Goal: Information Seeking & Learning: Learn about a topic

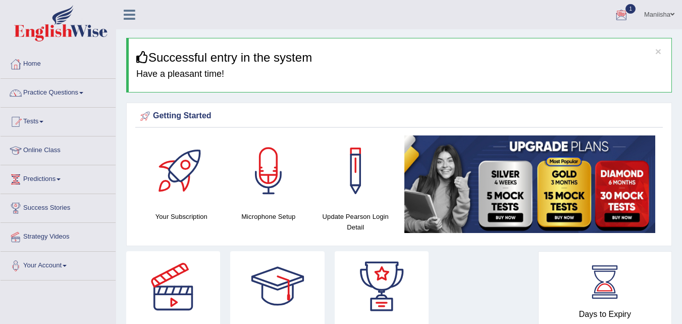
click at [619, 12] on div at bounding box center [621, 15] width 15 height 15
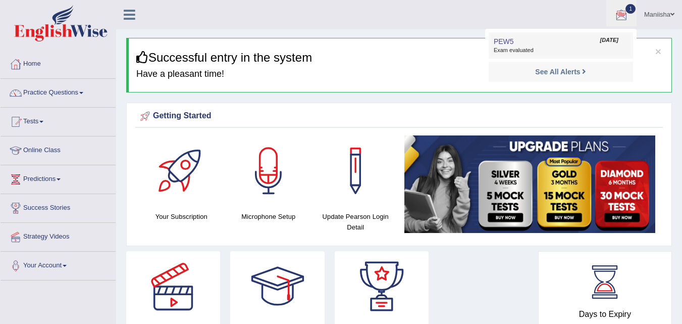
click at [550, 46] on span "Exam evaluated" at bounding box center [561, 50] width 134 height 8
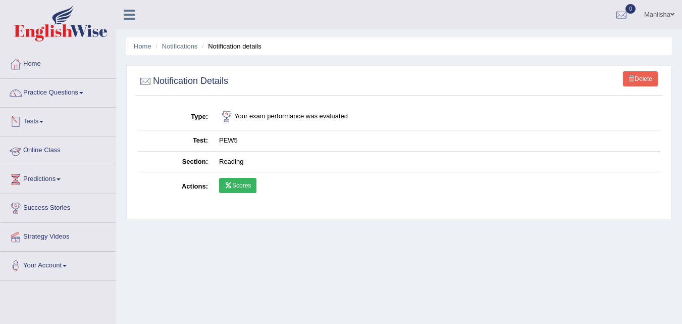
click at [49, 154] on link "Online Class" at bounding box center [58, 148] width 115 height 25
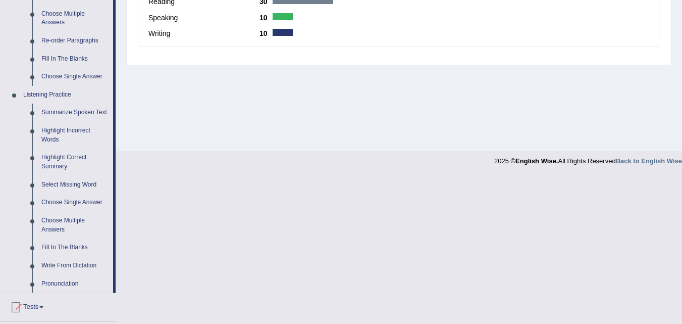
scroll to position [355, 0]
click at [65, 129] on link "Highlight Incorrect Words" at bounding box center [75, 134] width 76 height 27
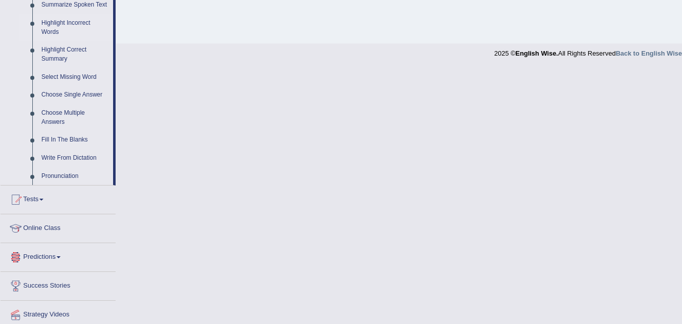
scroll to position [496, 0]
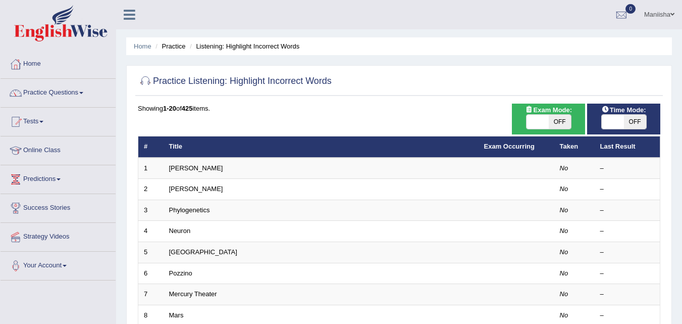
click at [555, 120] on span "OFF" at bounding box center [560, 122] width 22 height 14
checkbox input "true"
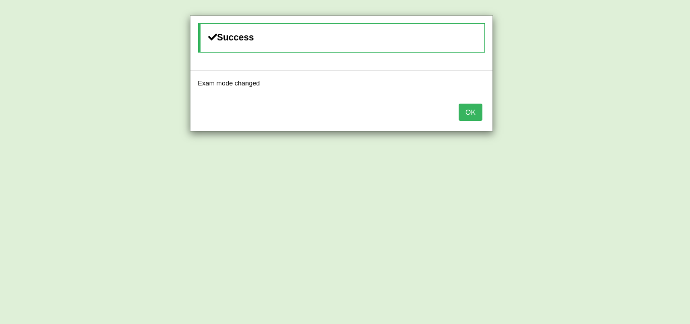
click at [464, 118] on button "OK" at bounding box center [470, 112] width 23 height 17
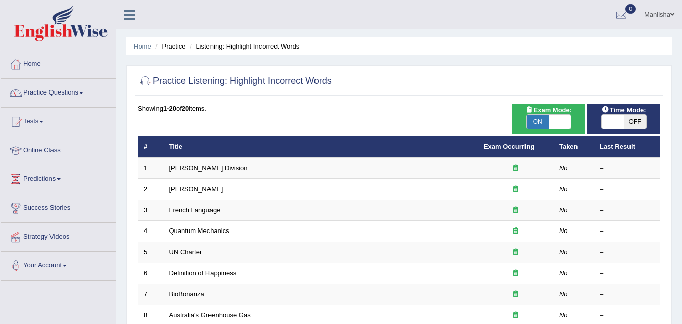
click at [631, 119] on span "OFF" at bounding box center [635, 122] width 22 height 14
checkbox input "true"
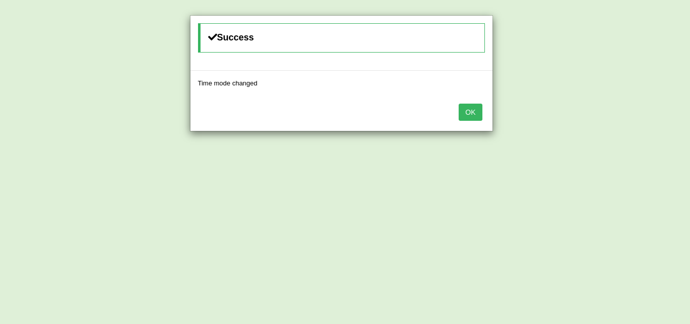
click at [463, 110] on button "OK" at bounding box center [470, 112] width 23 height 17
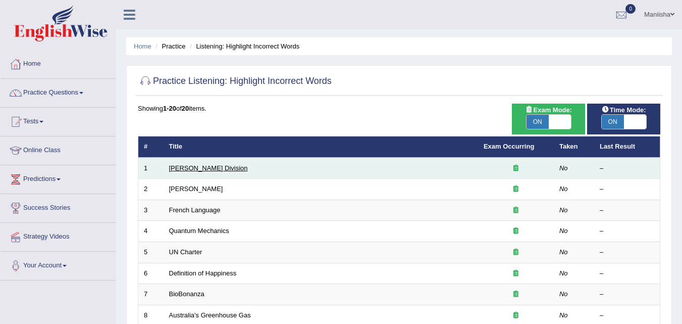
click at [185, 168] on link "Ward Division" at bounding box center [208, 168] width 79 height 8
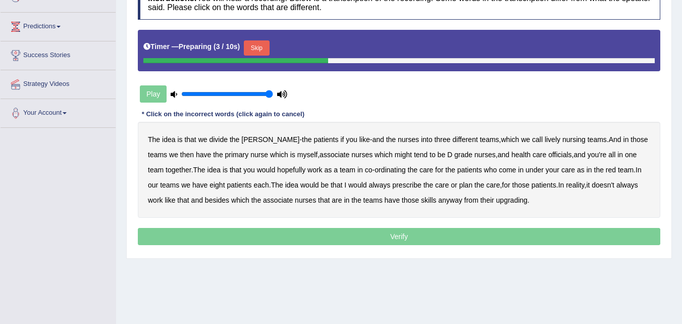
scroll to position [153, 0]
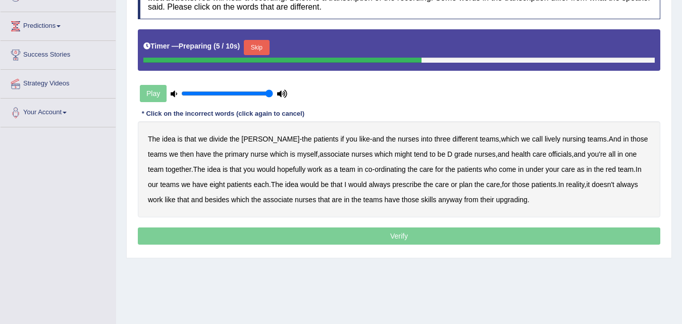
click at [263, 44] on button "Skip" at bounding box center [256, 47] width 25 height 15
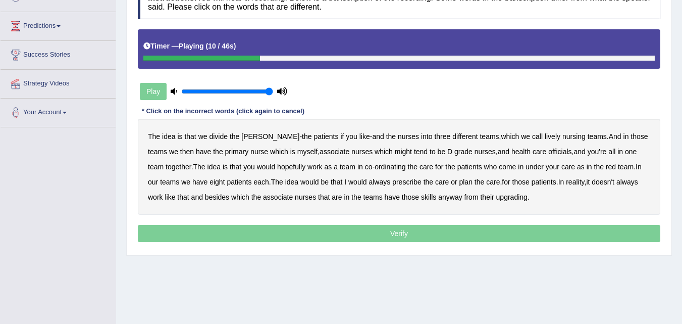
click at [545, 134] on b "lively" at bounding box center [553, 136] width 16 height 8
click at [395, 150] on b "might" at bounding box center [403, 151] width 17 height 8
click at [548, 152] on b "officials" at bounding box center [559, 151] width 23 height 8
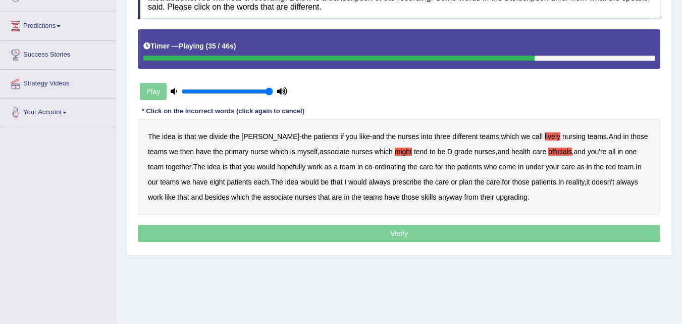
click at [371, 183] on b "always" at bounding box center [380, 182] width 22 height 8
click at [502, 195] on b "upgrading" at bounding box center [511, 197] width 31 height 8
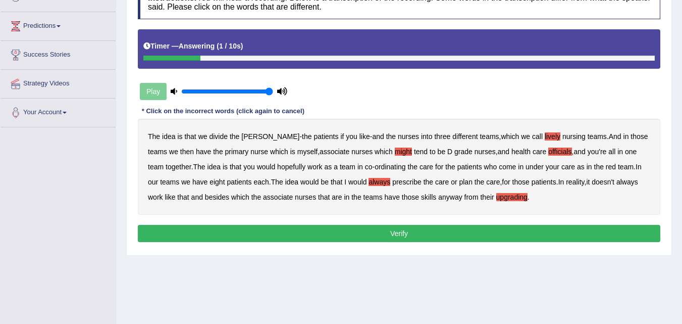
click at [403, 235] on button "Verify" at bounding box center [399, 233] width 523 height 17
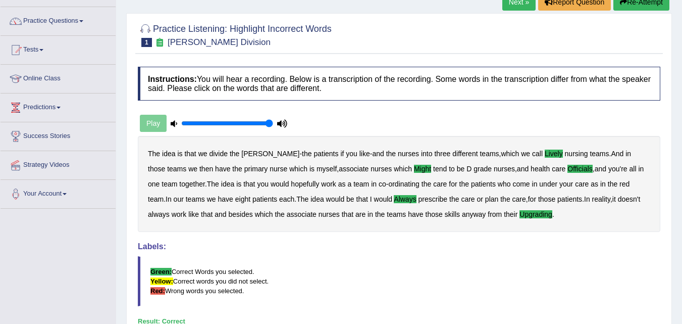
scroll to position [43, 0]
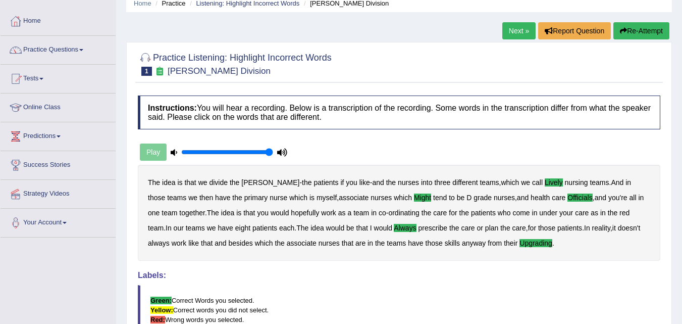
click at [510, 39] on link "Next »" at bounding box center [518, 30] width 33 height 17
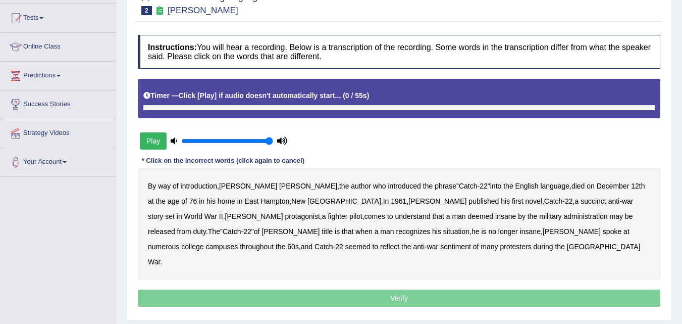
click at [158, 138] on button "Play" at bounding box center [153, 140] width 27 height 17
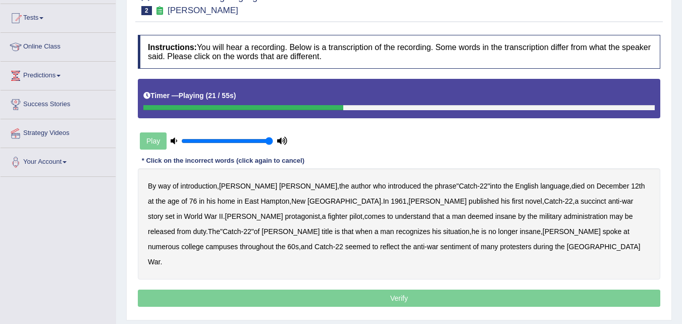
click at [581, 199] on b "succinct" at bounding box center [594, 201] width 26 height 8
click at [564, 214] on b "administration" at bounding box center [586, 216] width 44 height 8
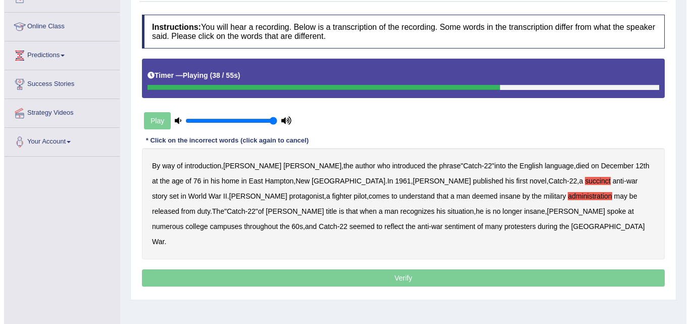
scroll to position [124, 0]
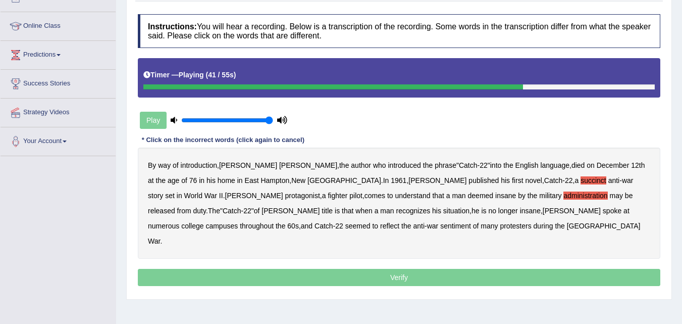
click at [443, 209] on b "situation" at bounding box center [456, 211] width 26 height 8
click at [399, 222] on b "reflect" at bounding box center [389, 226] width 19 height 8
click at [371, 222] on b "seemed" at bounding box center [357, 226] width 25 height 8
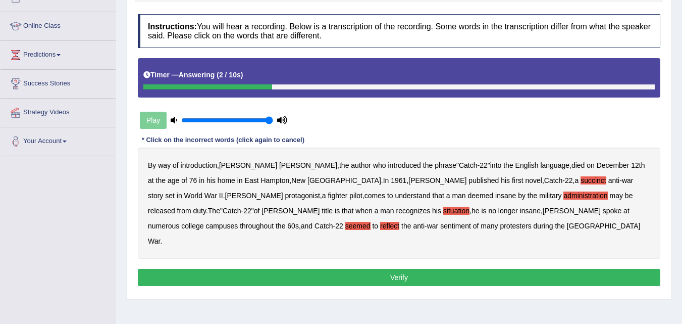
click at [423, 269] on button "Verify" at bounding box center [399, 277] width 523 height 17
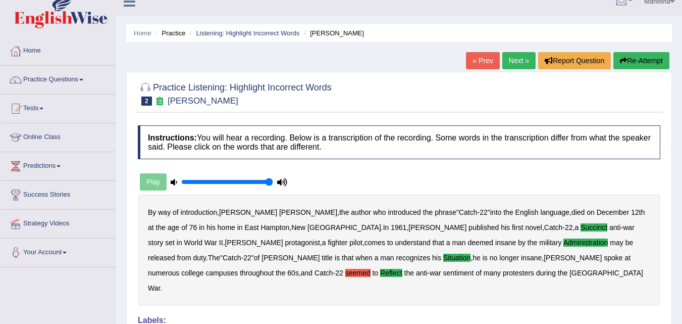
scroll to position [10, 0]
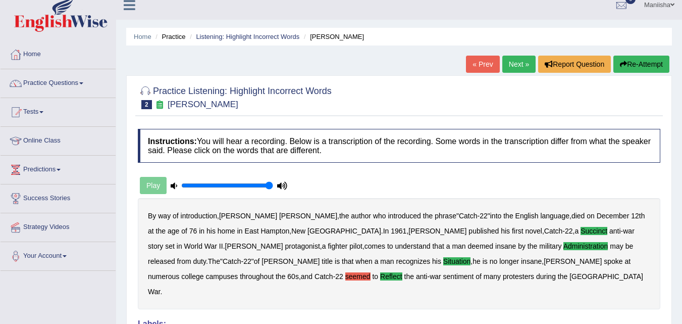
click at [515, 64] on link "Next »" at bounding box center [518, 64] width 33 height 17
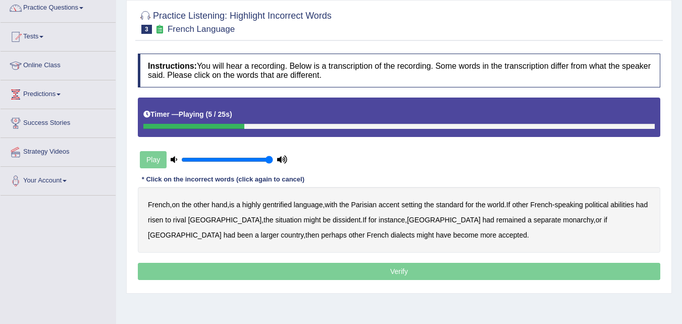
click at [288, 201] on b "gentrified" at bounding box center [277, 204] width 29 height 8
click at [634, 205] on b "abilities" at bounding box center [623, 204] width 24 height 8
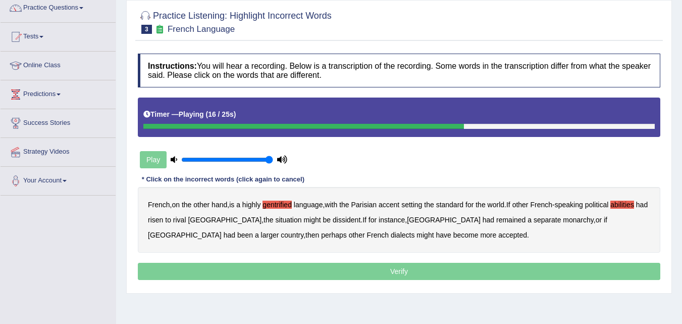
click at [333, 217] on b "dissident" at bounding box center [347, 220] width 28 height 8
click at [563, 222] on b "monarchy" at bounding box center [578, 220] width 30 height 8
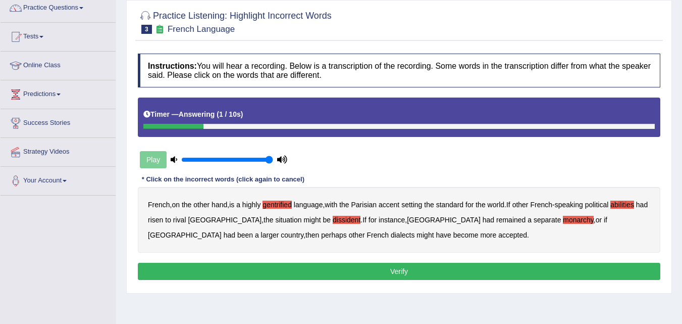
click at [397, 271] on button "Verify" at bounding box center [399, 271] width 523 height 17
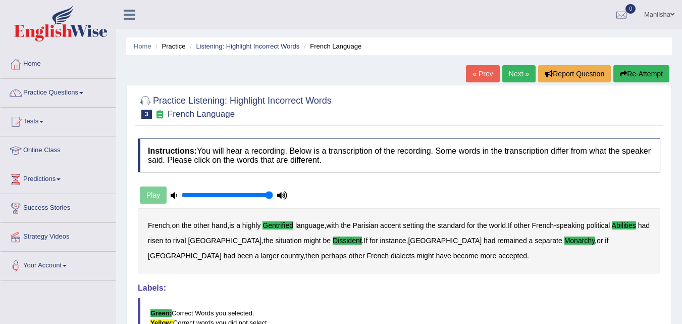
click at [517, 71] on link "Next »" at bounding box center [518, 73] width 33 height 17
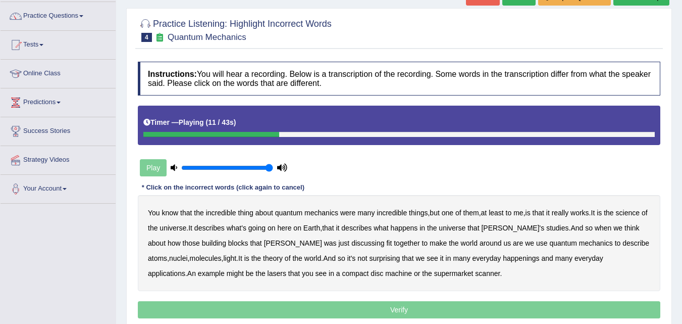
click at [632, 213] on b "science" at bounding box center [628, 213] width 24 height 8
click at [504, 225] on b "[PERSON_NAME]'s" at bounding box center [512, 228] width 63 height 8
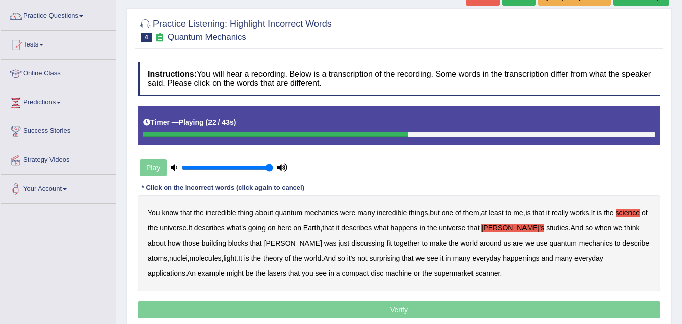
click at [351, 241] on b "discussing" at bounding box center [367, 243] width 33 height 8
click at [503, 260] on b "happenings" at bounding box center [521, 258] width 36 height 8
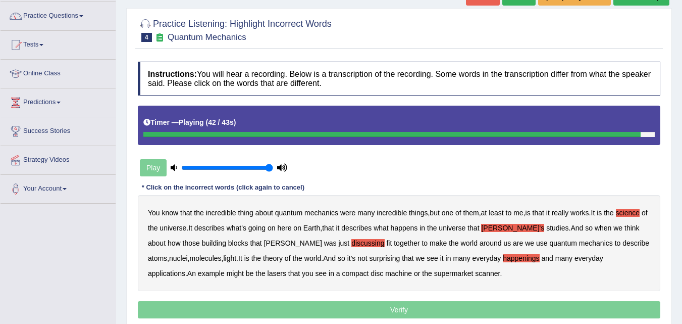
click at [385, 273] on b "machine" at bounding box center [398, 273] width 27 height 8
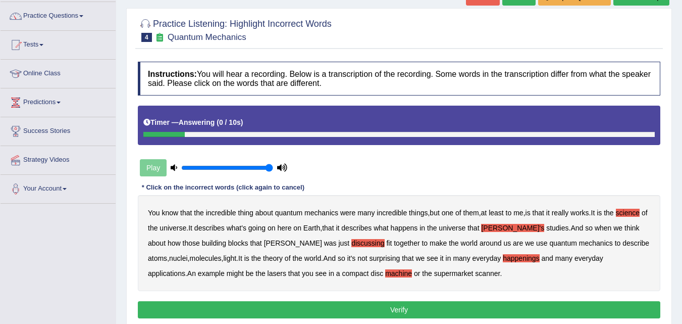
click at [368, 311] on button "Verify" at bounding box center [399, 309] width 523 height 17
click at [368, 311] on div "Home Practice Listening: Highlight Incorrect Words Quantum Mechanics « Prev Nex…" at bounding box center [399, 175] width 566 height 505
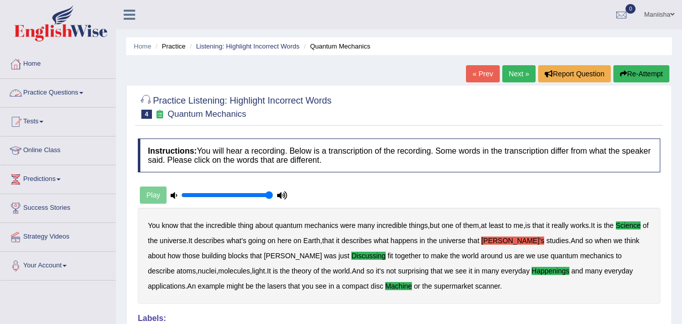
click at [65, 93] on link "Practice Questions" at bounding box center [58, 91] width 115 height 25
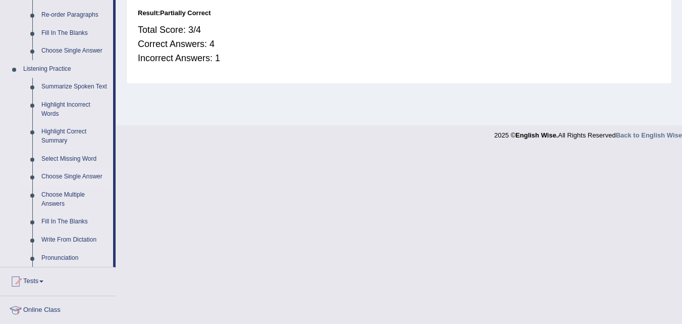
scroll to position [380, 0]
click at [61, 137] on link "Highlight Correct Summary" at bounding box center [75, 135] width 76 height 27
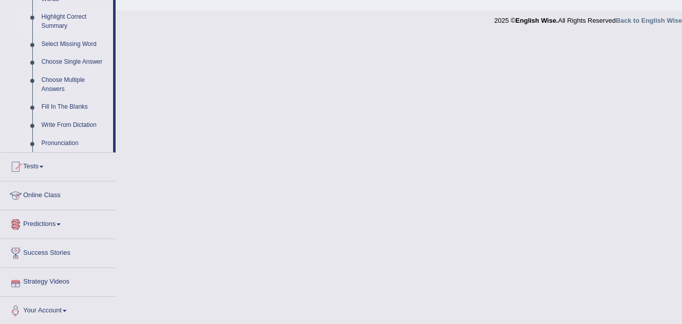
scroll to position [496, 0]
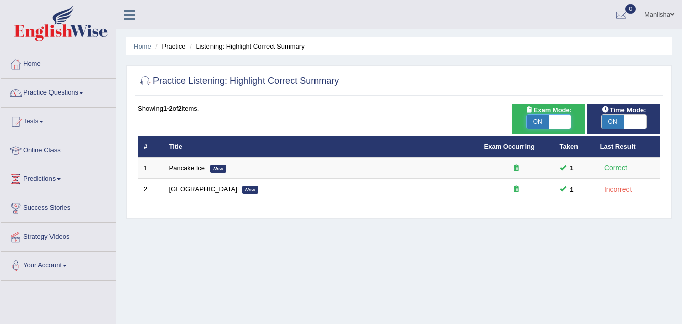
click at [567, 122] on span at bounding box center [560, 122] width 22 height 14
checkbox input "false"
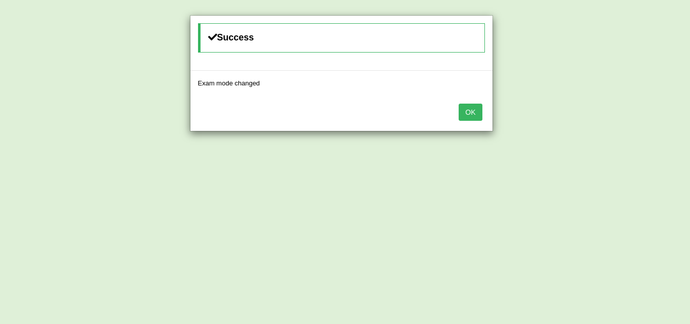
click at [475, 109] on button "OK" at bounding box center [470, 112] width 23 height 17
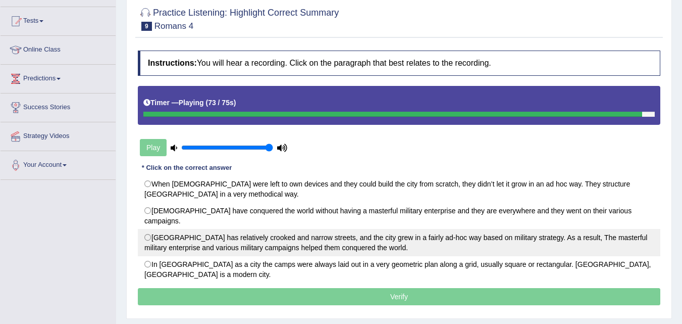
click at [154, 229] on label "Rome City has relatively crooked and narrow streets, and the city grew in a fai…" at bounding box center [399, 242] width 523 height 27
radio input "true"
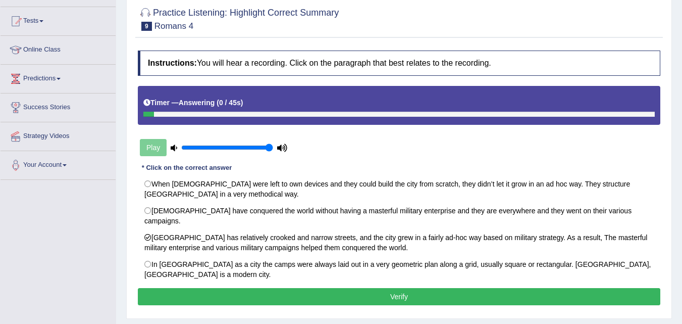
click at [277, 288] on button "Verify" at bounding box center [399, 296] width 523 height 17
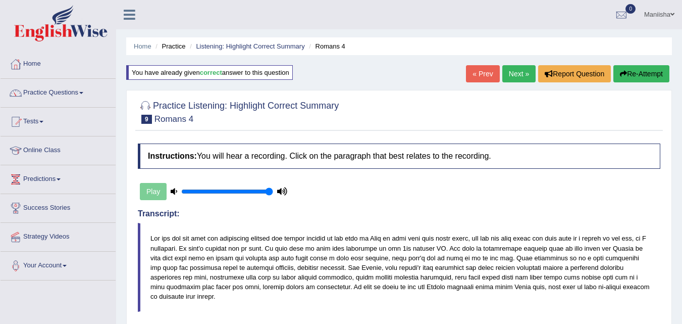
click at [511, 71] on link "Next »" at bounding box center [518, 73] width 33 height 17
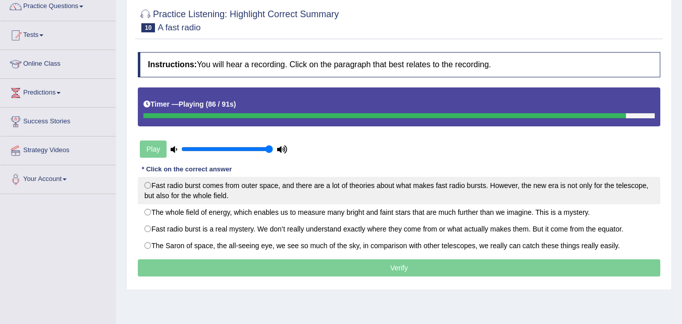
click at [178, 183] on label "Fast radio burst comes from outer space, and there are a lot of theories about …" at bounding box center [399, 190] width 523 height 27
radio input "true"
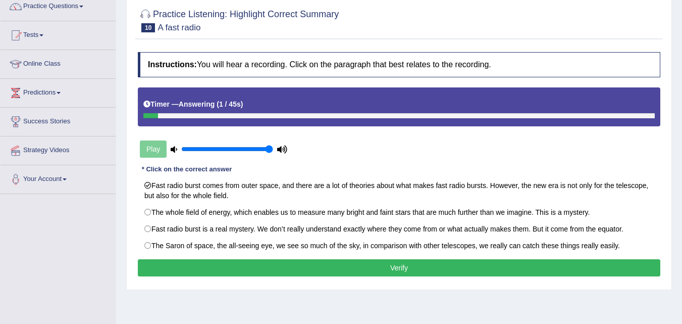
click at [397, 267] on button "Verify" at bounding box center [399, 267] width 523 height 17
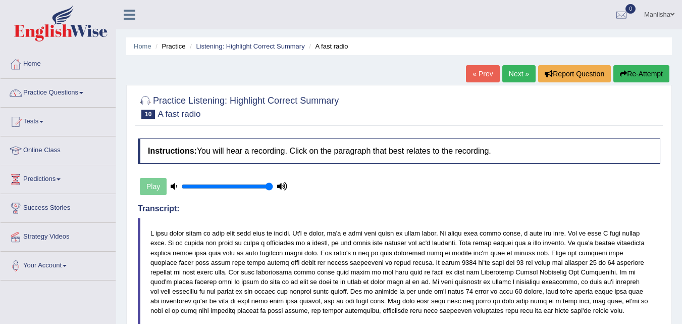
click at [507, 72] on link "Next »" at bounding box center [518, 73] width 33 height 17
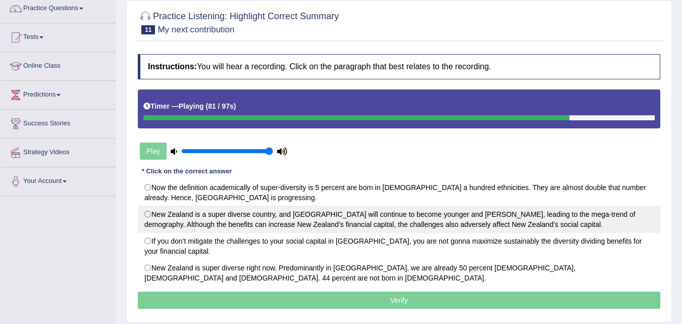
click at [264, 224] on label "New Zealand is a super diverse country, and [GEOGRAPHIC_DATA] will continue to …" at bounding box center [399, 219] width 523 height 27
radio input "true"
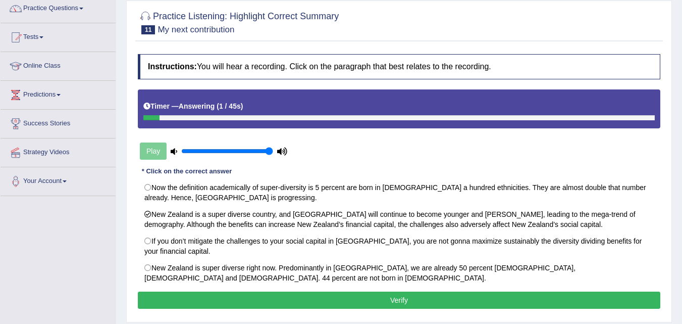
click at [352, 304] on button "Verify" at bounding box center [399, 299] width 523 height 17
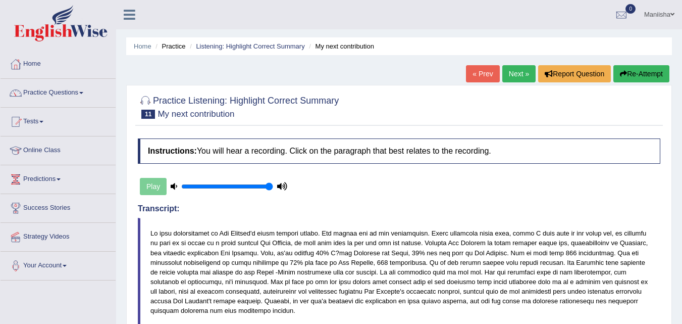
click at [518, 71] on link "Next »" at bounding box center [518, 73] width 33 height 17
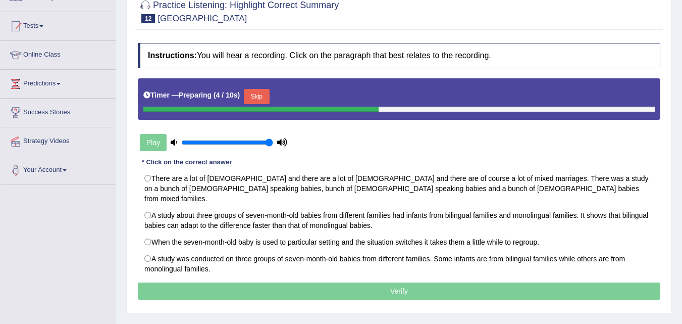
scroll to position [112, 0]
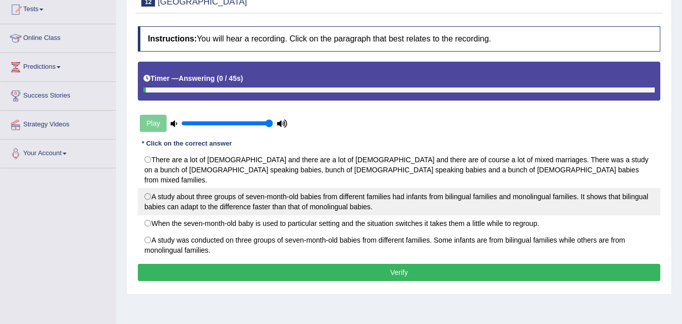
click at [265, 188] on label "A study about three groups of seven-month-old babies from different families ha…" at bounding box center [399, 201] width 523 height 27
radio input "true"
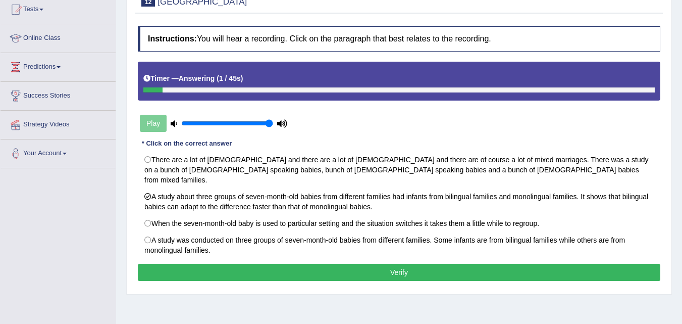
click at [326, 264] on button "Verify" at bounding box center [399, 272] width 523 height 17
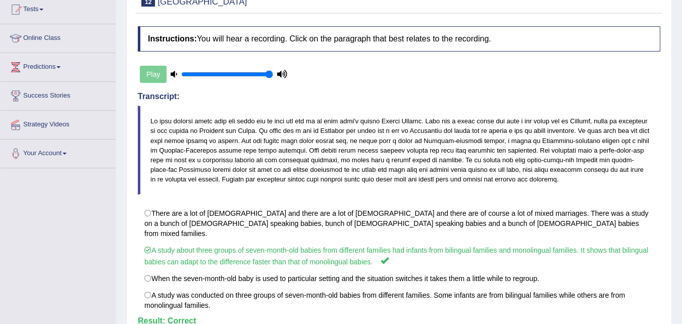
scroll to position [0, 0]
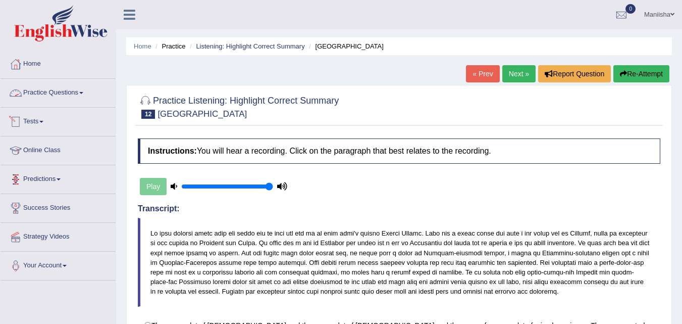
click at [59, 93] on link "Practice Questions" at bounding box center [58, 91] width 115 height 25
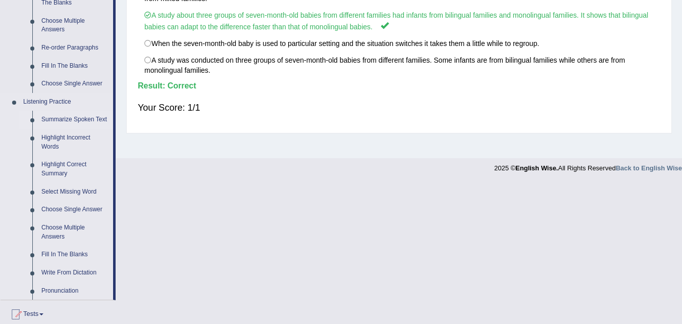
scroll to position [347, 0]
click at [67, 191] on link "Select Missing Word" at bounding box center [75, 191] width 76 height 18
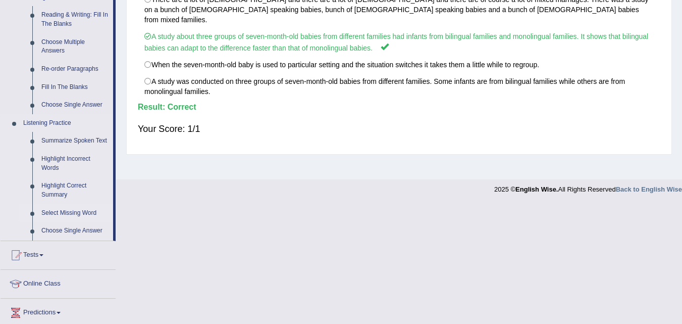
scroll to position [496, 0]
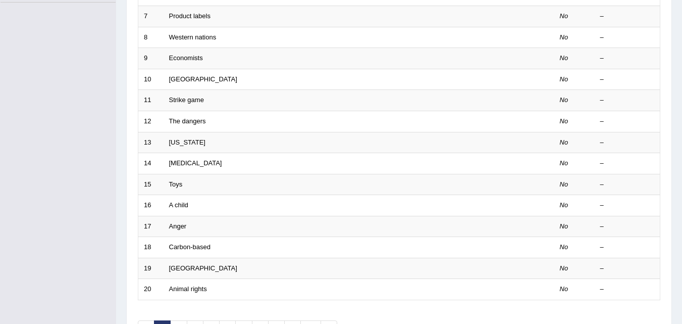
scroll to position [345, 0]
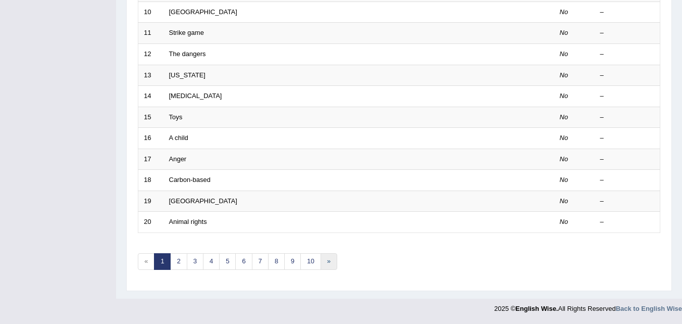
click at [330, 257] on link "»" at bounding box center [329, 261] width 17 height 17
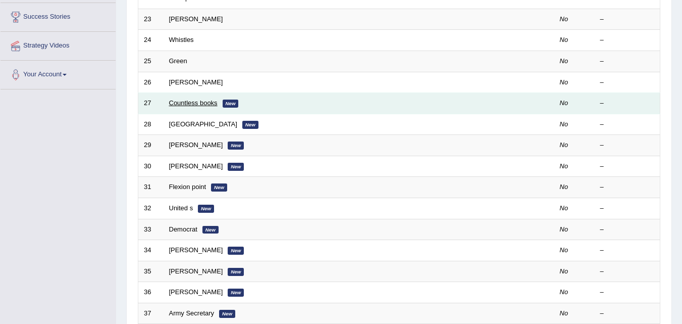
click at [194, 102] on link "Countless books" at bounding box center [193, 103] width 48 height 8
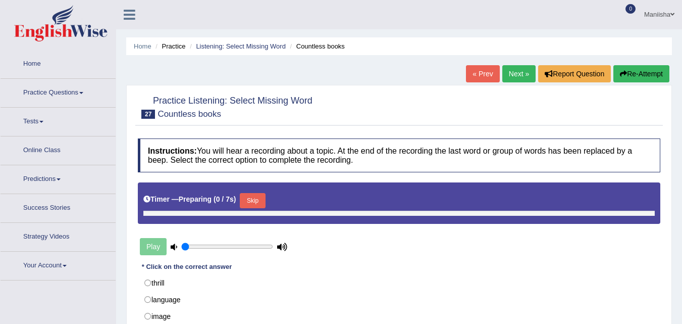
type input "1"
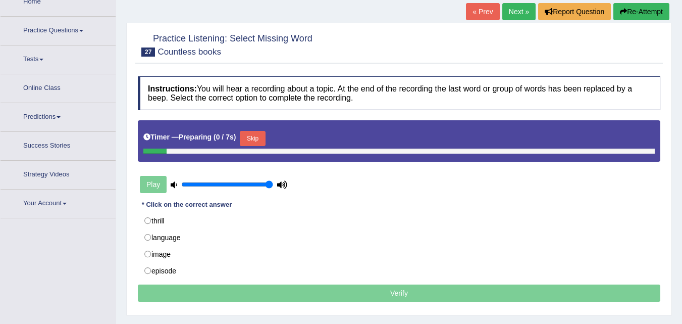
scroll to position [63, 0]
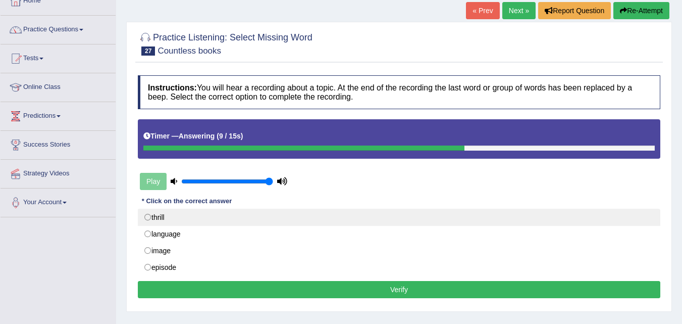
click at [162, 211] on label "thrill" at bounding box center [399, 217] width 523 height 17
radio input "true"
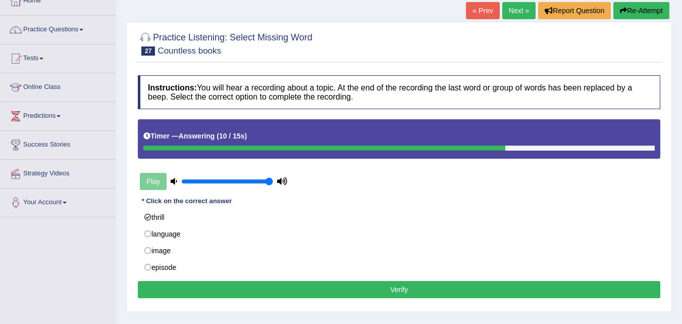
click at [332, 286] on button "Verify" at bounding box center [399, 289] width 523 height 17
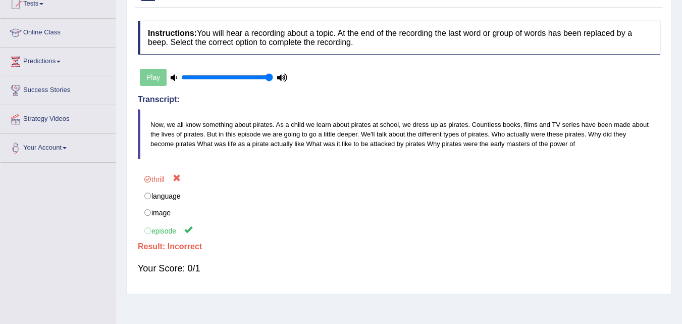
scroll to position [0, 0]
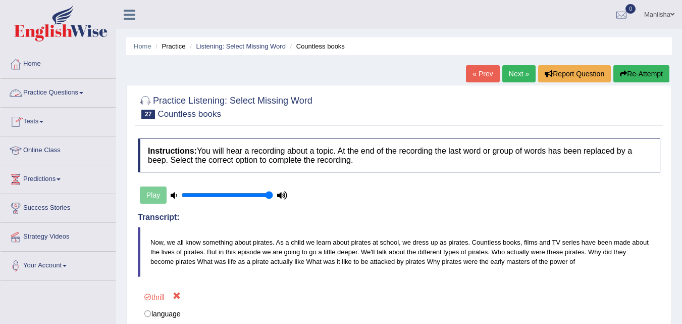
click at [49, 96] on link "Practice Questions" at bounding box center [58, 91] width 115 height 25
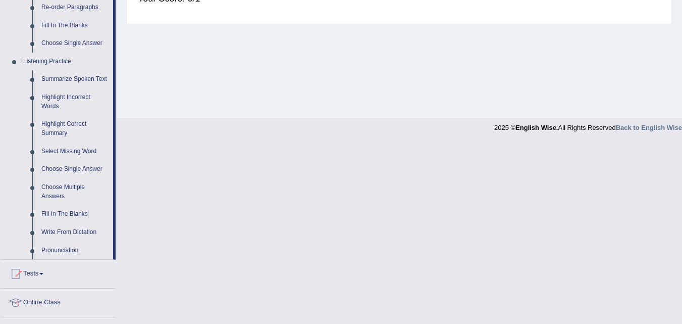
scroll to position [390, 0]
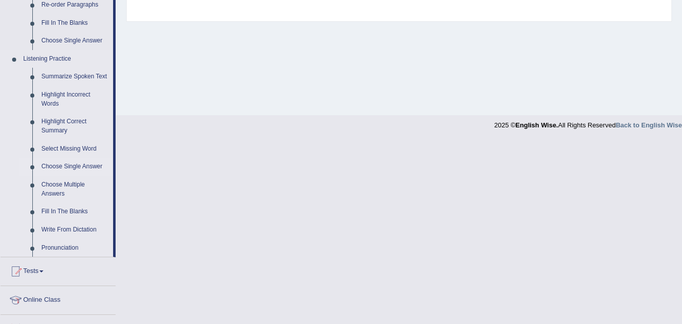
click at [71, 165] on link "Choose Single Answer" at bounding box center [75, 167] width 76 height 18
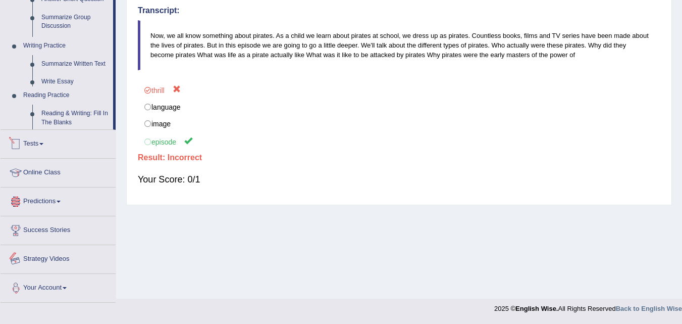
scroll to position [459, 0]
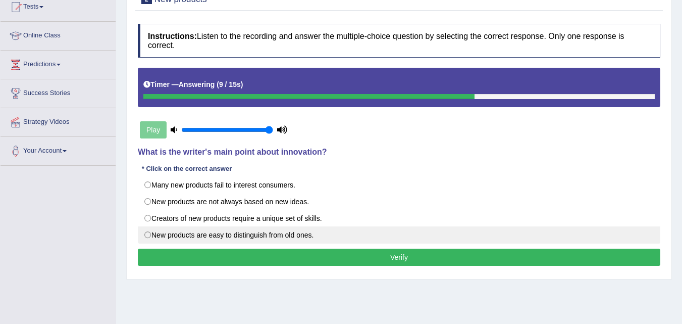
click at [234, 232] on label "New products are easy to distinguish from old ones." at bounding box center [399, 234] width 523 height 17
radio input "true"
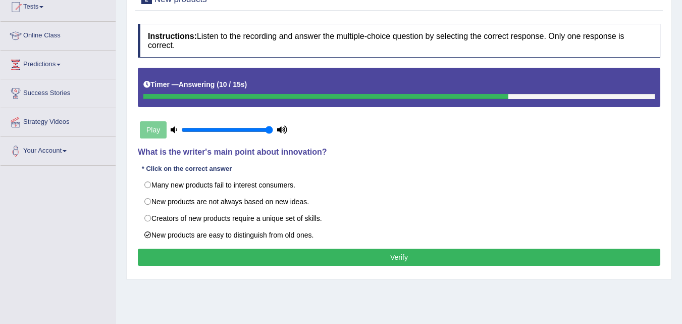
click at [318, 255] on button "Verify" at bounding box center [399, 256] width 523 height 17
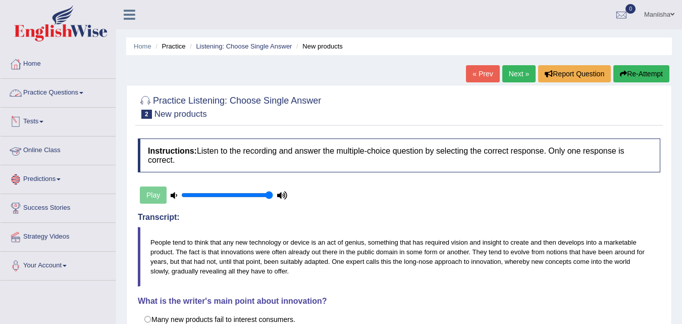
click at [55, 97] on link "Practice Questions" at bounding box center [58, 91] width 115 height 25
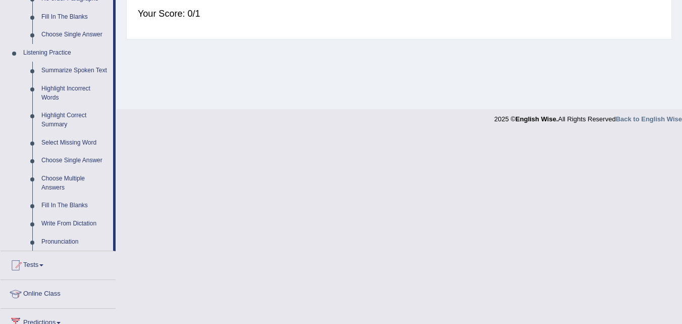
scroll to position [396, 0]
click at [75, 203] on link "Fill In The Blanks" at bounding box center [75, 205] width 76 height 18
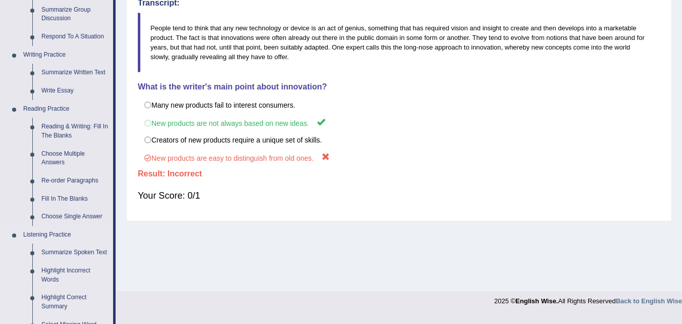
scroll to position [433, 0]
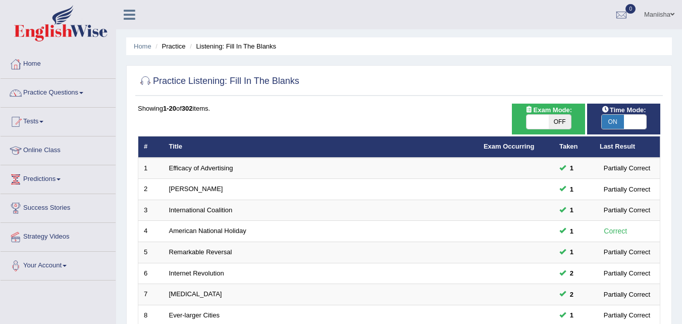
click at [562, 119] on span "OFF" at bounding box center [560, 122] width 22 height 14
checkbox input "true"
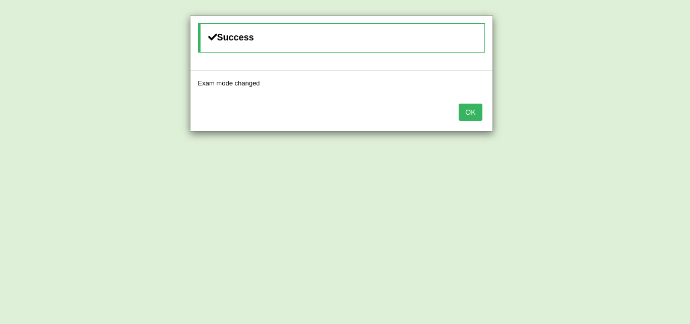
click at [461, 114] on button "OK" at bounding box center [470, 112] width 23 height 17
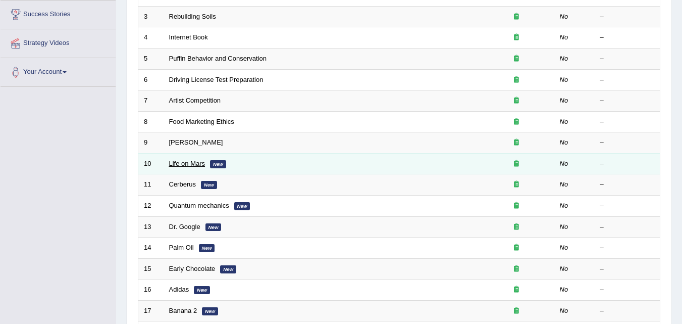
click at [181, 163] on link "Life on Mars" at bounding box center [187, 164] width 36 height 8
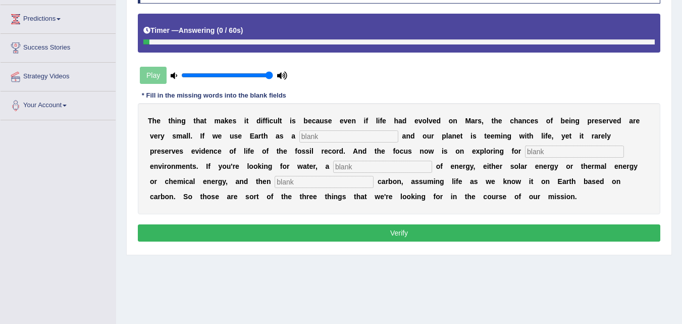
click at [359, 163] on input "text" at bounding box center [382, 167] width 99 height 12
type input "source"
click at [320, 141] on input "text" at bounding box center [348, 136] width 99 height 12
type input "reference"
click at [539, 148] on input "text" at bounding box center [574, 151] width 99 height 12
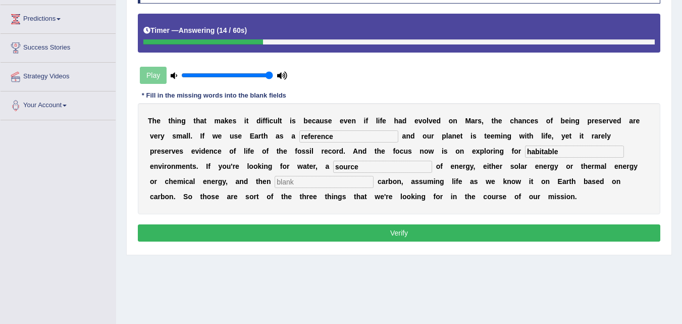
type input "habitable"
click at [340, 179] on input "text" at bounding box center [324, 182] width 99 height 12
type input "organ"
click at [318, 239] on button "Verify" at bounding box center [399, 232] width 523 height 17
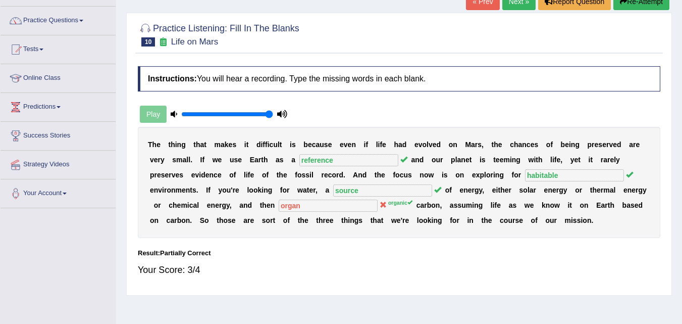
scroll to position [72, 0]
click at [517, 3] on link "Next »" at bounding box center [518, 1] width 33 height 17
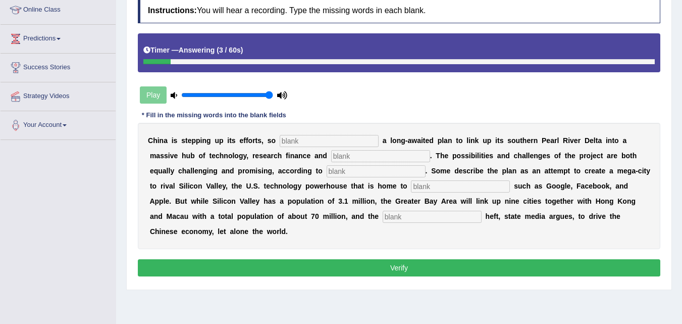
click at [291, 140] on input "text" at bounding box center [329, 141] width 99 height 12
type input "announcing"
click at [376, 157] on input "text" at bounding box center [380, 156] width 99 height 12
type input "innovation"
click at [346, 169] on input "text" at bounding box center [376, 171] width 99 height 12
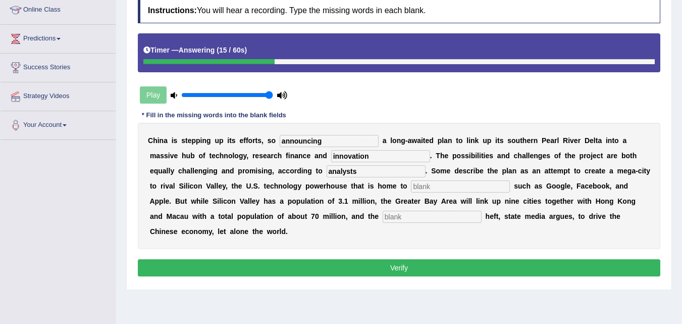
type input "analysts"
click at [440, 187] on input "text" at bounding box center [460, 186] width 99 height 12
type input "companies"
click at [411, 213] on input "text" at bounding box center [432, 217] width 99 height 12
type input "economic"
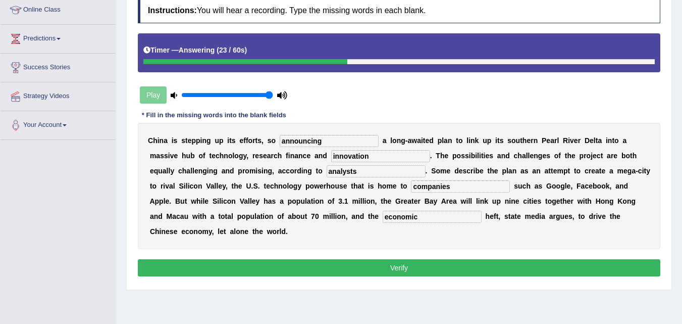
click at [380, 270] on button "Verify" at bounding box center [399, 267] width 523 height 17
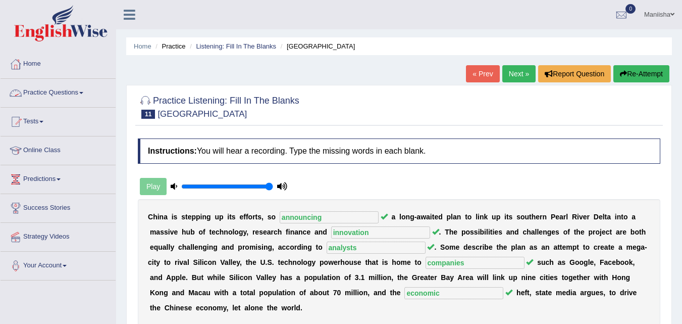
click at [57, 94] on link "Practice Questions" at bounding box center [58, 91] width 115 height 25
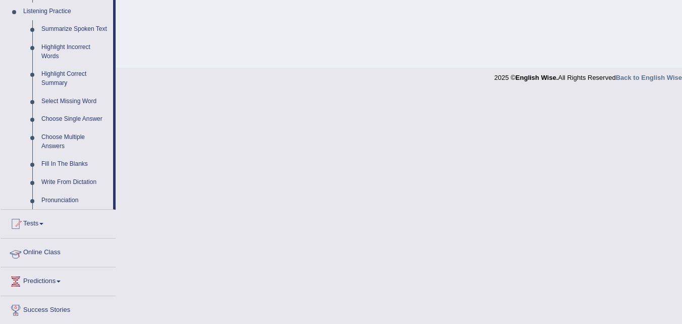
scroll to position [438, 0]
click at [62, 201] on link "Pronunciation" at bounding box center [75, 200] width 76 height 18
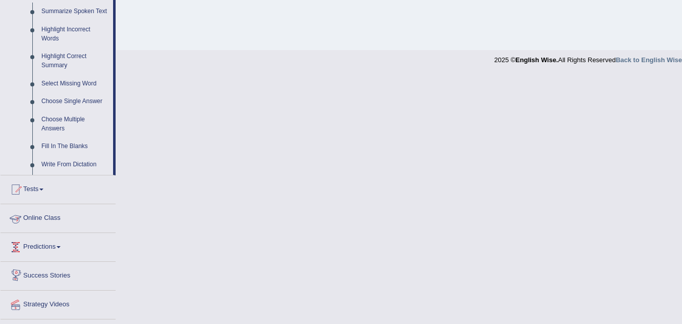
scroll to position [496, 0]
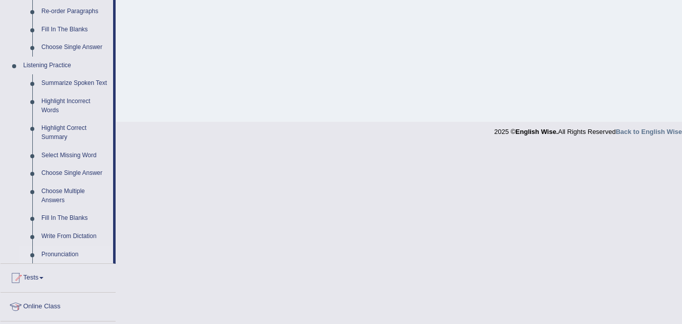
scroll to position [384, 0]
click at [61, 232] on link "Write From Dictation" at bounding box center [75, 235] width 76 height 18
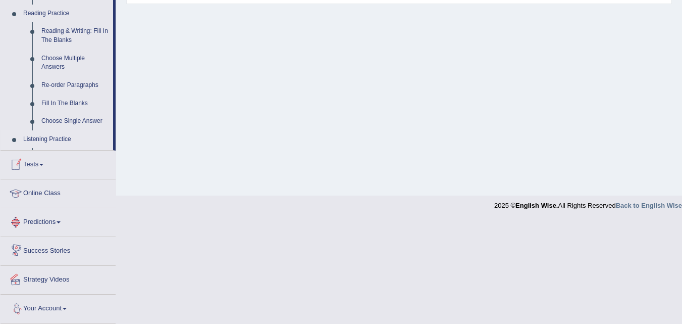
scroll to position [408, 0]
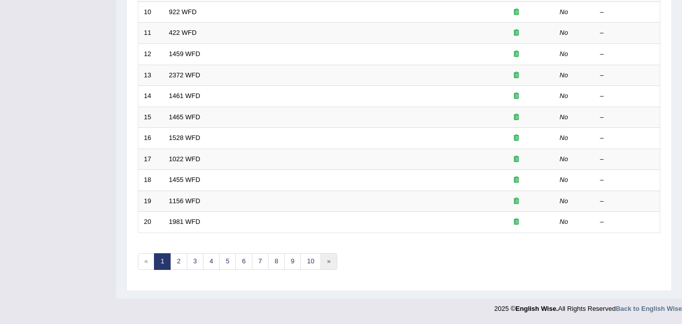
click at [331, 264] on link "»" at bounding box center [329, 261] width 17 height 17
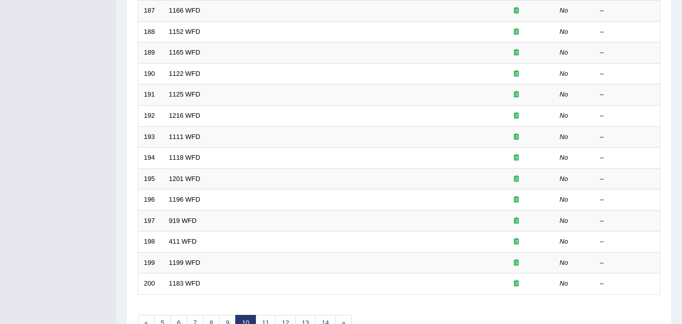
scroll to position [345, 0]
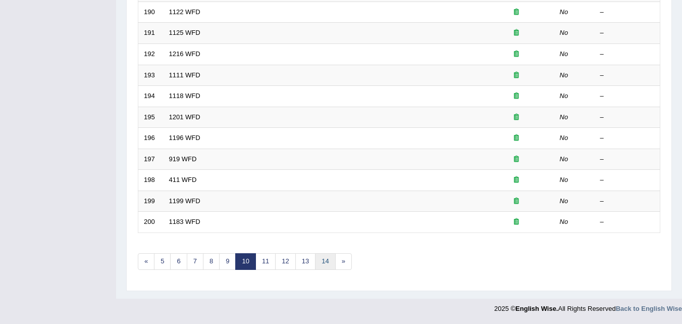
click at [328, 262] on link "14" at bounding box center [325, 261] width 20 height 17
click at [328, 262] on link "15" at bounding box center [329, 261] width 20 height 17
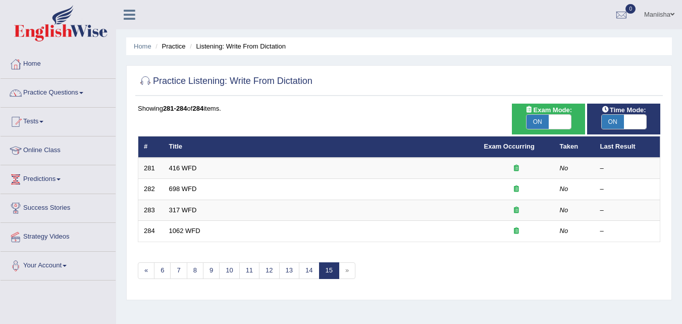
click at [184, 167] on link "416 WFD" at bounding box center [183, 168] width 28 height 8
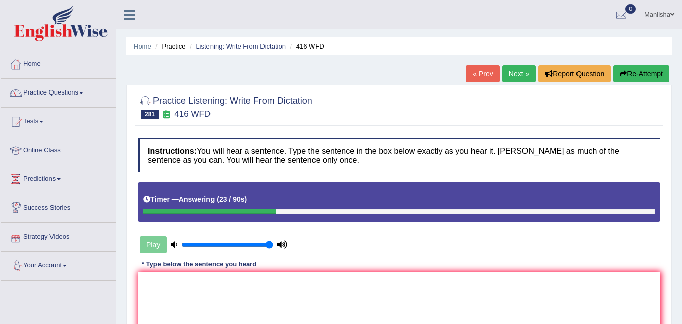
click at [162, 278] on textarea at bounding box center [399, 321] width 523 height 98
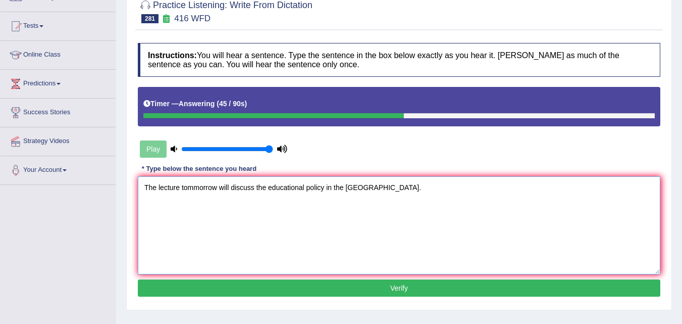
scroll to position [96, 0]
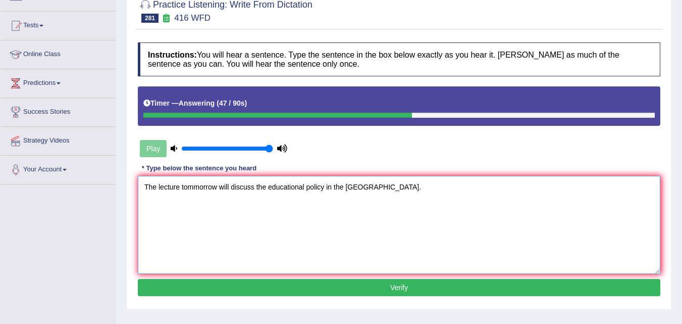
click at [321, 189] on textarea "The lecture tommorrow will discuss the educational policy in the [GEOGRAPHIC_DA…" at bounding box center [399, 225] width 523 height 98
type textarea "The lecture tommorrow will discuss the educational policies in the [GEOGRAPHIC_…"
click at [314, 288] on button "Verify" at bounding box center [399, 287] width 523 height 17
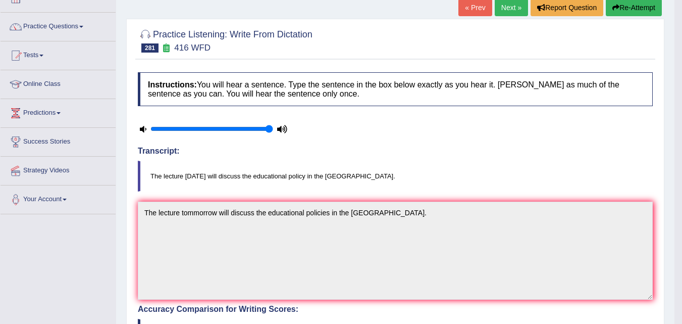
scroll to position [0, 0]
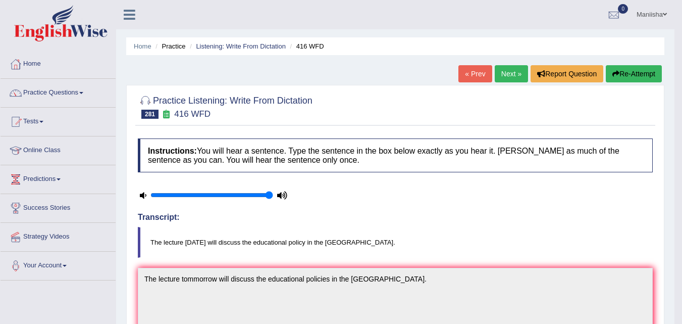
click at [504, 75] on link "Next »" at bounding box center [511, 73] width 33 height 17
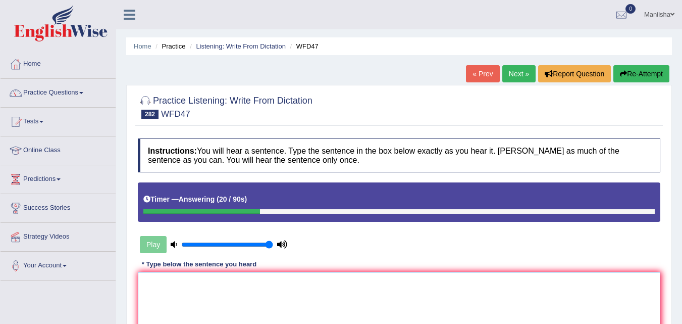
click at [177, 282] on textarea at bounding box center [399, 321] width 523 height 98
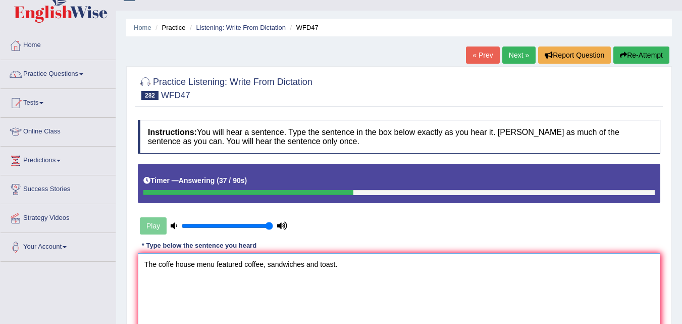
scroll to position [207, 0]
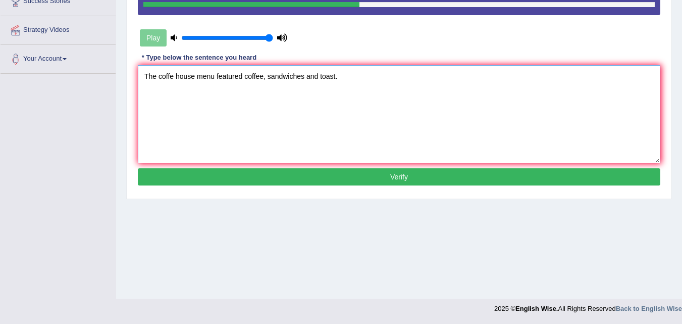
type textarea "The coffe house menu featured coffee, sandwiches and toast."
click at [283, 176] on button "Verify" at bounding box center [399, 176] width 523 height 17
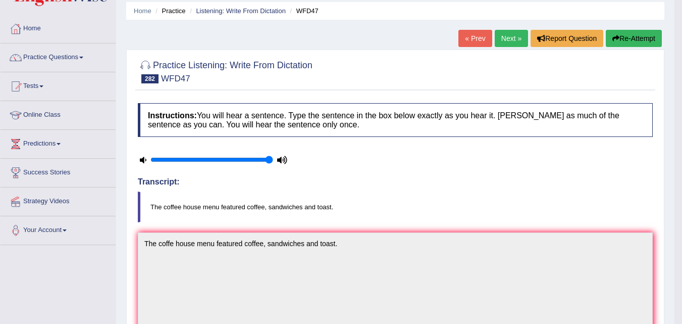
scroll to position [0, 0]
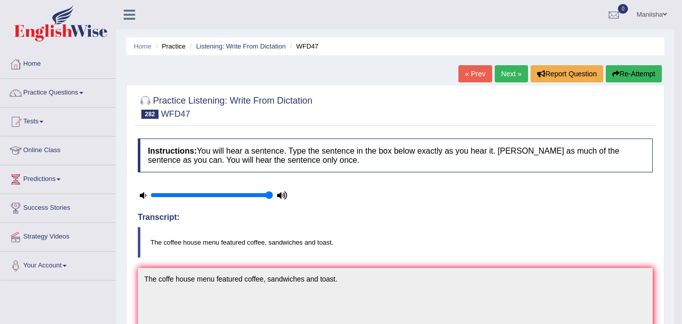
click at [514, 74] on link "Next »" at bounding box center [511, 73] width 33 height 17
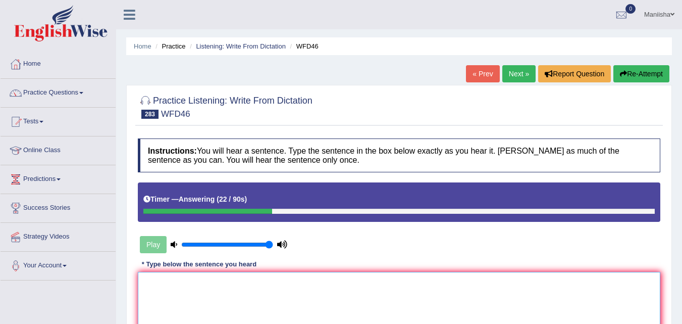
click at [190, 286] on textarea at bounding box center [399, 321] width 523 height 98
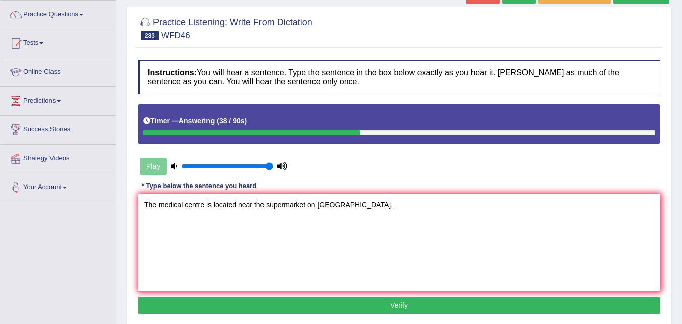
scroll to position [122, 0]
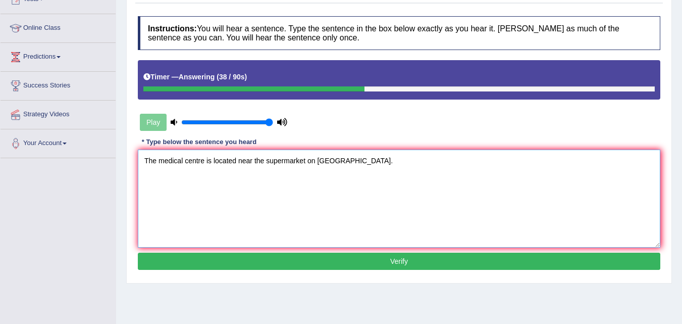
type textarea "The medical centre is located near the supermarket on north street."
click at [326, 260] on button "Verify" at bounding box center [399, 260] width 523 height 17
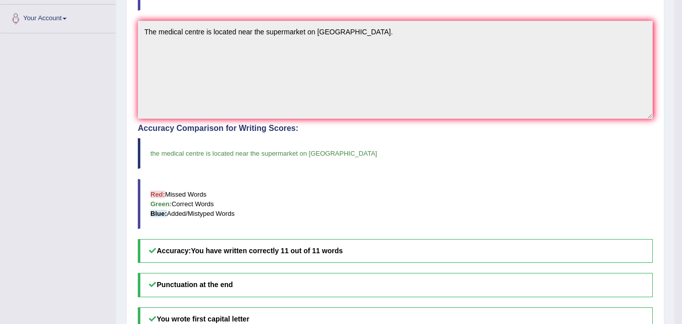
scroll to position [0, 0]
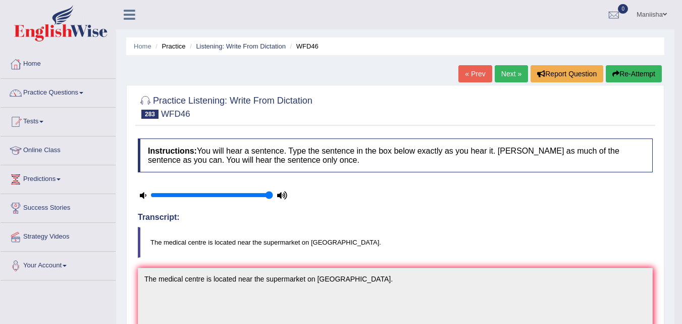
click at [508, 78] on link "Next »" at bounding box center [511, 73] width 33 height 17
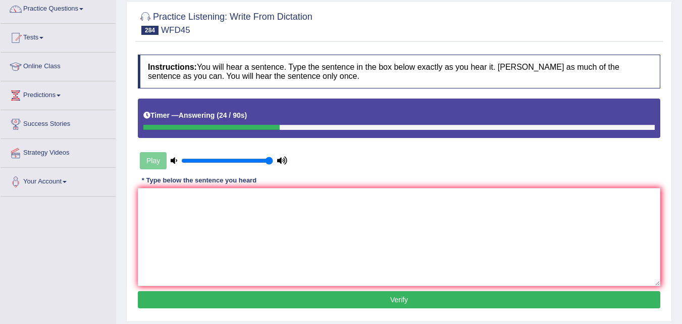
scroll to position [84, 0]
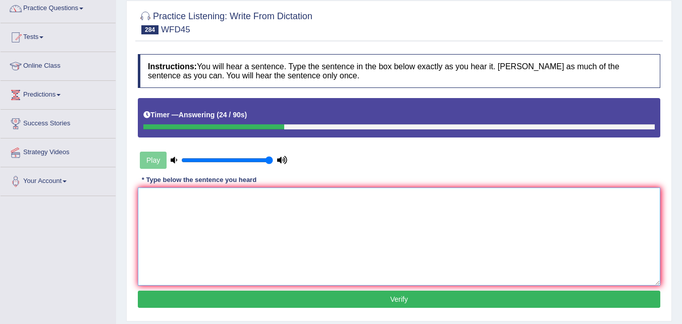
click at [205, 205] on textarea at bounding box center [399, 236] width 523 height 98
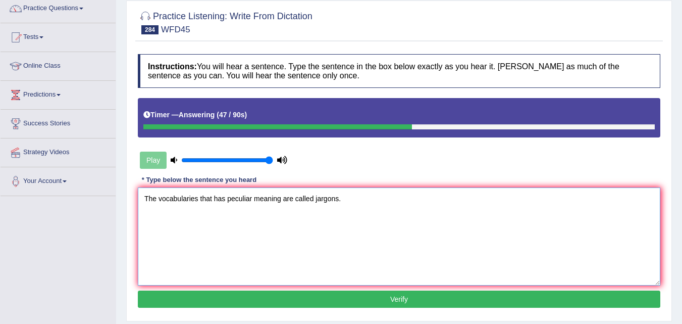
type textarea "The vocabularies that has peculiar meaning are called jargons."
click at [318, 299] on button "Verify" at bounding box center [399, 298] width 523 height 17
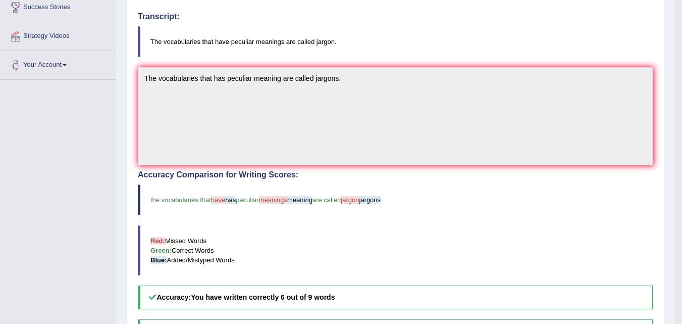
scroll to position [0, 0]
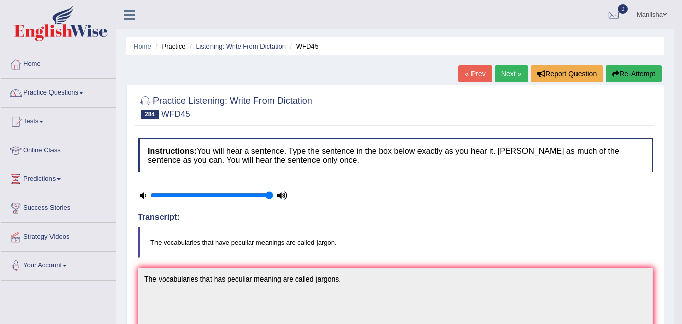
click at [512, 73] on link "Next »" at bounding box center [511, 73] width 33 height 17
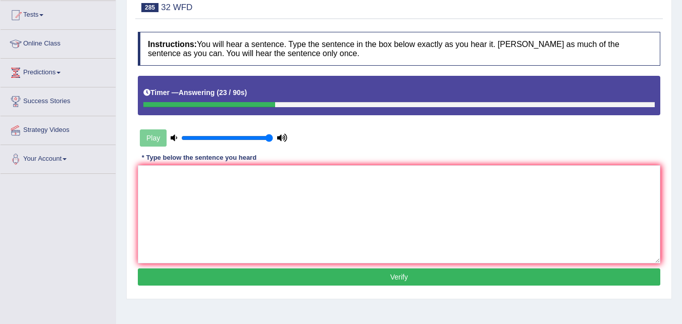
scroll to position [112, 0]
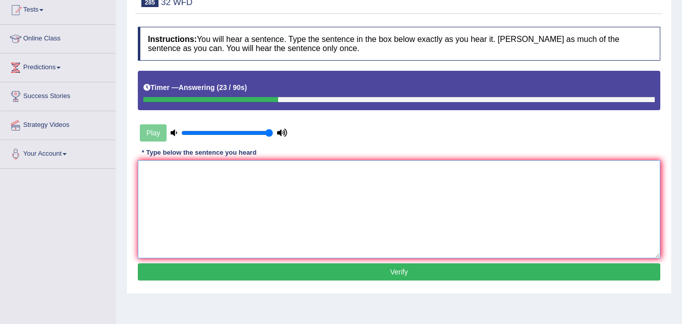
click at [218, 188] on textarea at bounding box center [399, 209] width 523 height 98
type textarea "Organization plays an important role in academic literature."
click at [351, 276] on button "Verify" at bounding box center [399, 271] width 523 height 17
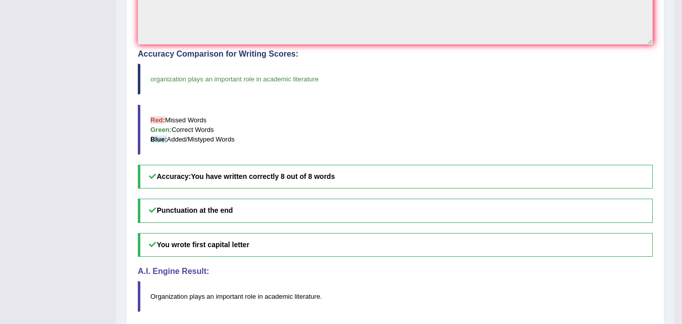
scroll to position [0, 0]
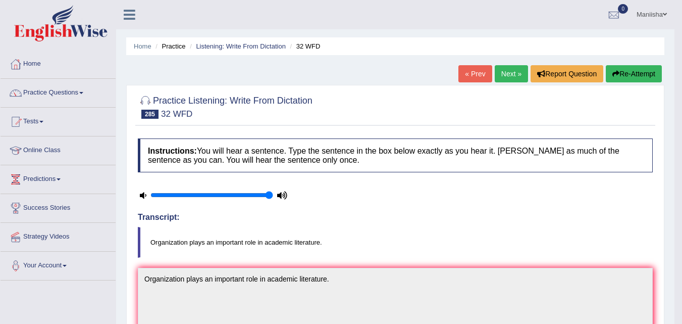
click at [505, 69] on link "Next »" at bounding box center [511, 73] width 33 height 17
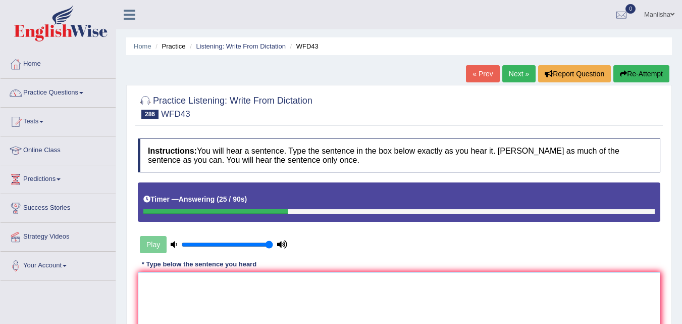
click at [209, 278] on textarea at bounding box center [399, 321] width 523 height 98
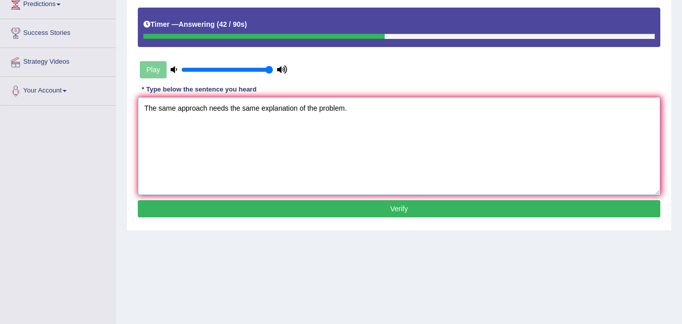
scroll to position [174, 0]
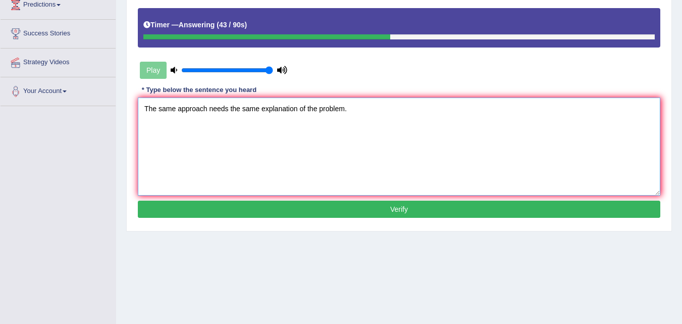
type textarea "The same approach needs the same explanation of the problem."
click at [285, 217] on button "Verify" at bounding box center [399, 208] width 523 height 17
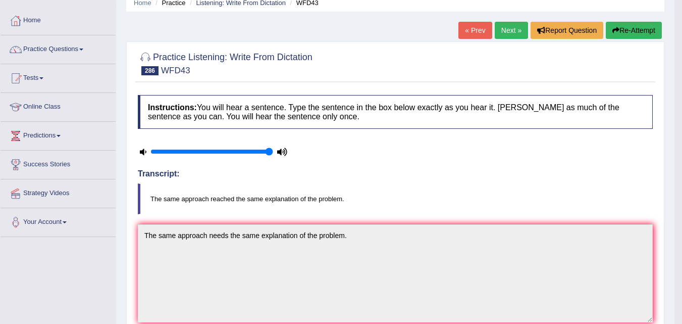
scroll to position [0, 0]
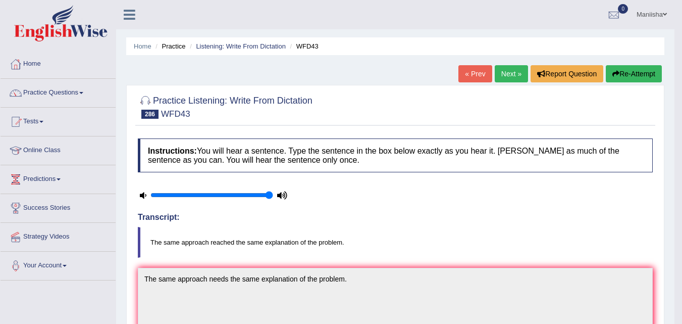
click at [501, 74] on link "Next »" at bounding box center [511, 73] width 33 height 17
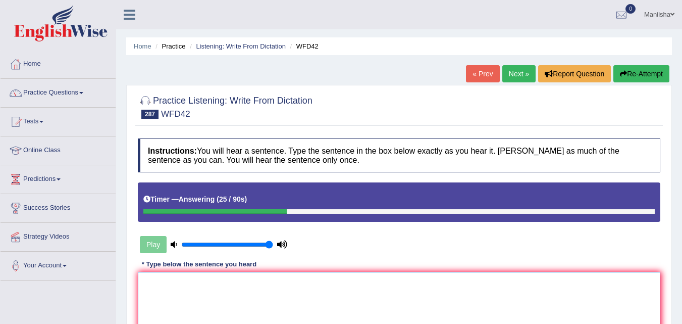
click at [199, 283] on textarea at bounding box center [399, 321] width 523 height 98
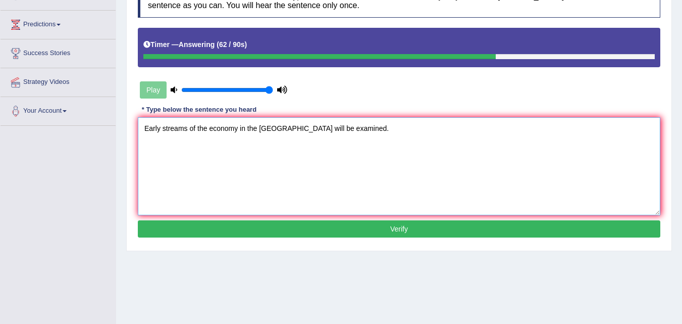
scroll to position [164, 0]
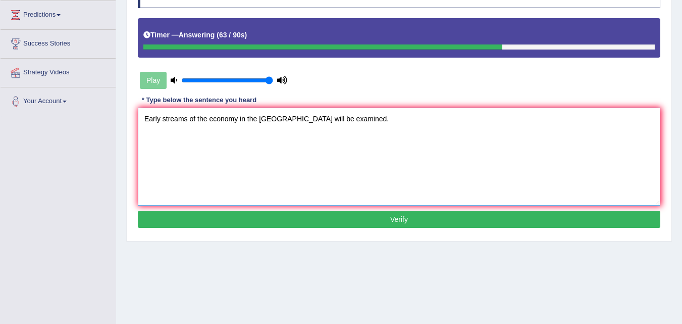
type textarea "Early streams of the economy in the Roman Republic will be examined."
click at [352, 225] on button "Verify" at bounding box center [399, 219] width 523 height 17
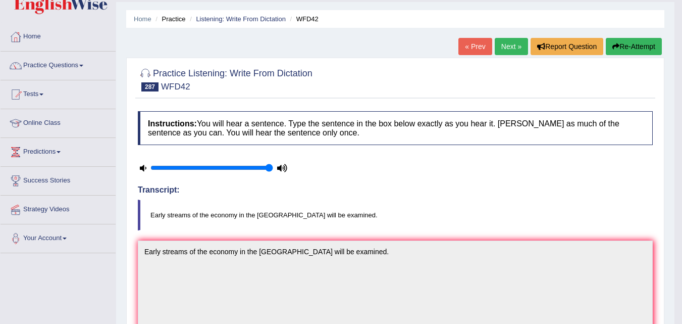
scroll to position [21, 0]
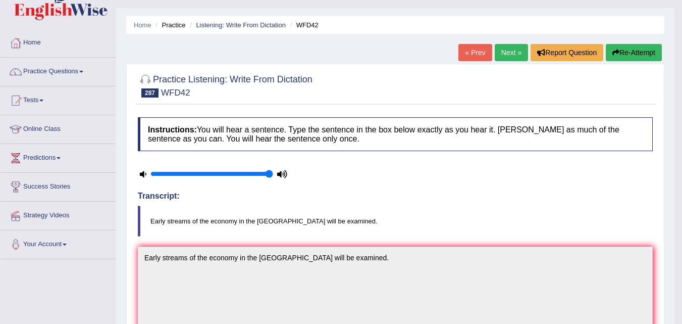
click at [508, 56] on link "Next »" at bounding box center [511, 52] width 33 height 17
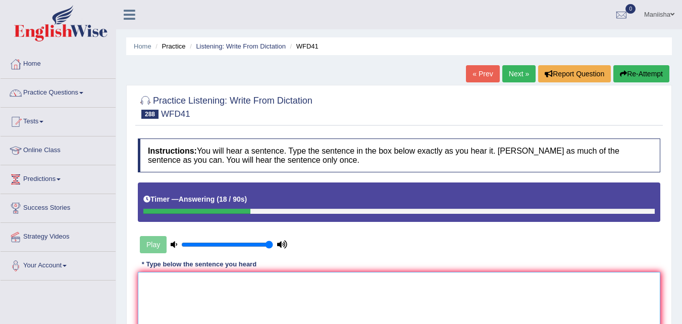
click at [209, 276] on textarea at bounding box center [399, 321] width 523 height 98
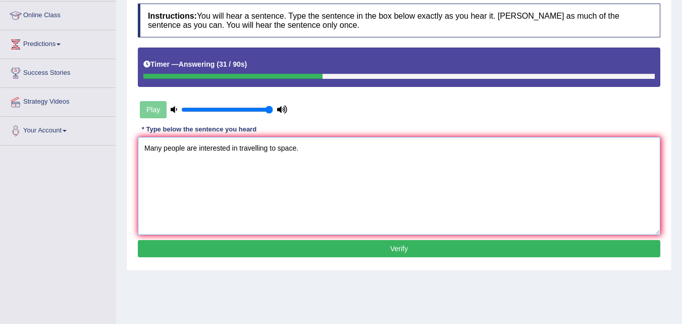
scroll to position [146, 0]
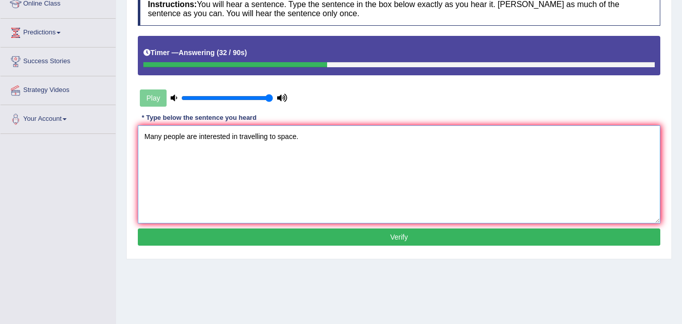
type textarea "Many people are interested in travelling to space."
click at [286, 231] on button "Verify" at bounding box center [399, 236] width 523 height 17
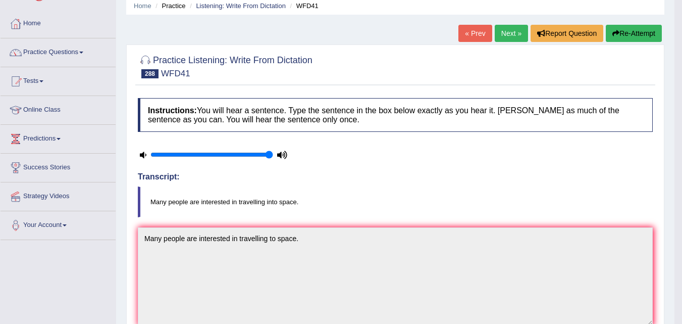
scroll to position [0, 0]
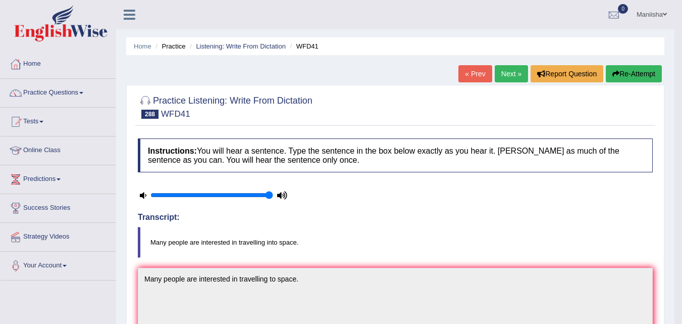
click at [505, 72] on link "Next »" at bounding box center [511, 73] width 33 height 17
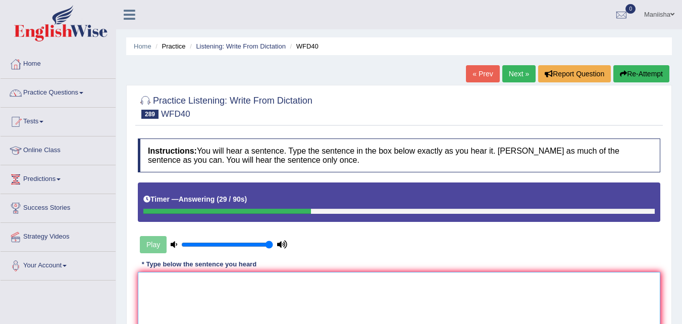
click at [198, 286] on textarea at bounding box center [399, 321] width 523 height 98
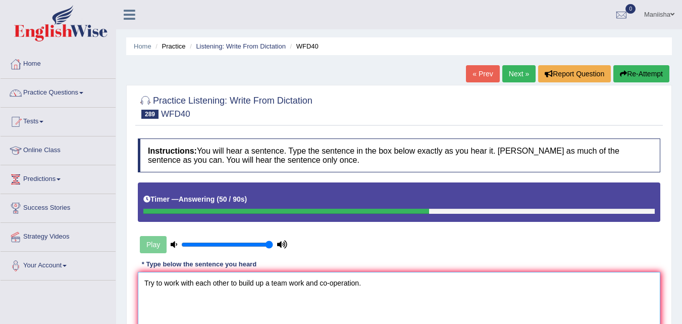
scroll to position [93, 0]
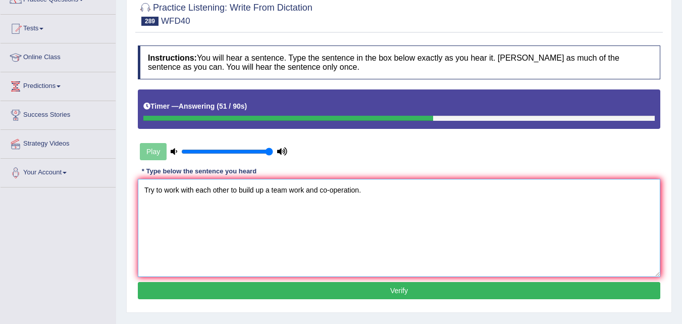
type textarea "Try to work with each other to build up a team work and co-operation."
click at [250, 288] on button "Verify" at bounding box center [399, 290] width 523 height 17
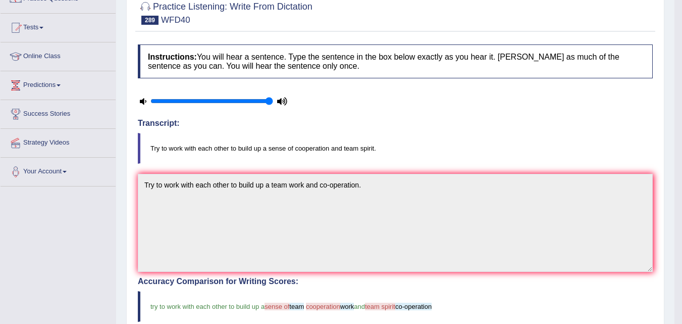
scroll to position [0, 0]
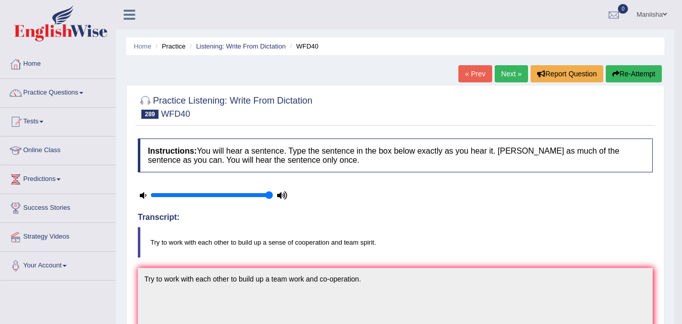
click at [511, 77] on link "Next »" at bounding box center [511, 73] width 33 height 17
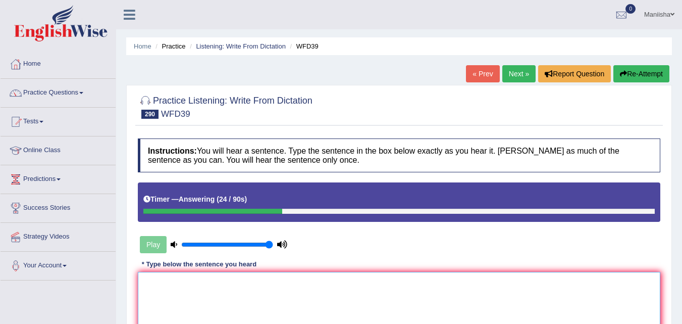
click at [216, 280] on textarea at bounding box center [399, 321] width 523 height 98
type textarea "T"
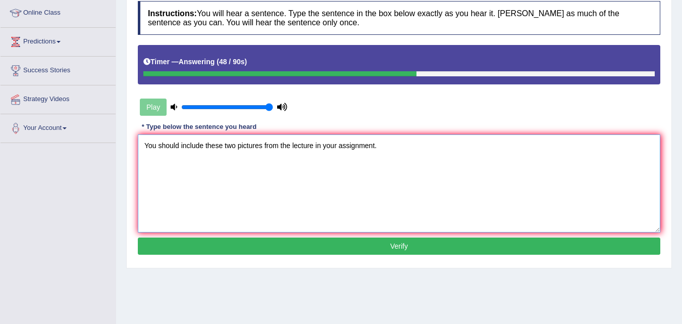
scroll to position [138, 0]
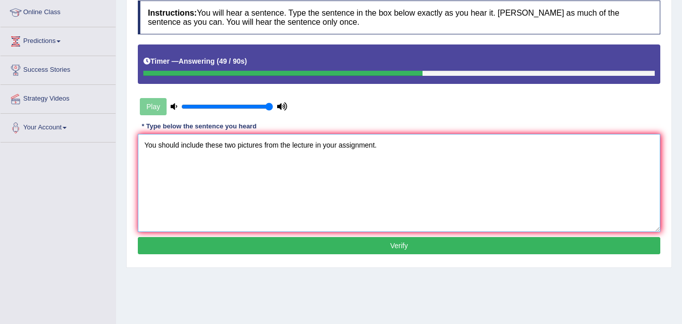
type textarea "You should include these two pictures from the lecture in your assignment."
click at [286, 240] on button "Verify" at bounding box center [399, 245] width 523 height 17
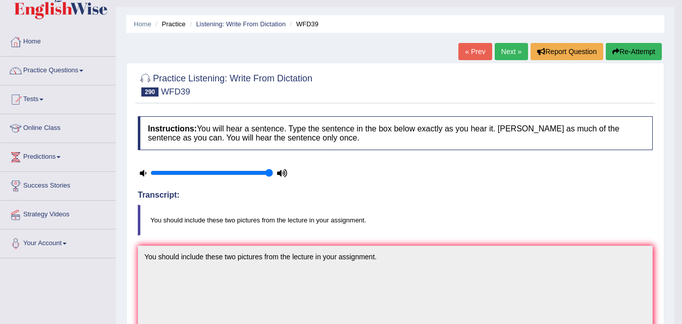
scroll to position [0, 0]
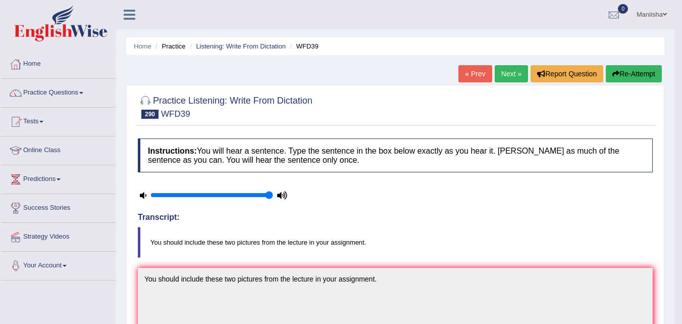
click at [506, 73] on link "Next »" at bounding box center [511, 73] width 33 height 17
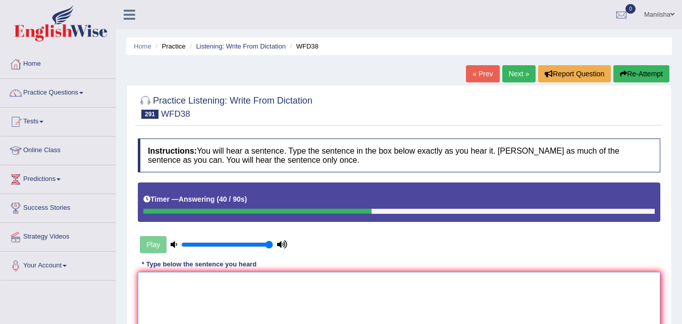
click at [168, 280] on textarea at bounding box center [399, 321] width 523 height 98
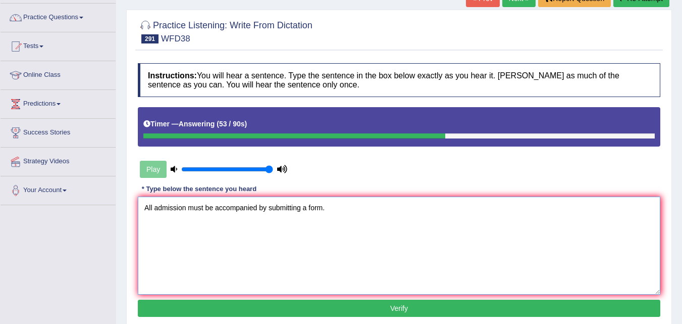
scroll to position [110, 0]
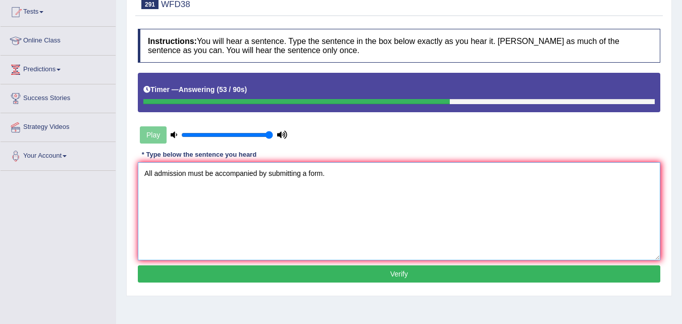
type textarea "All admission must be accompanied by submitting a form."
click at [316, 276] on button "Verify" at bounding box center [399, 273] width 523 height 17
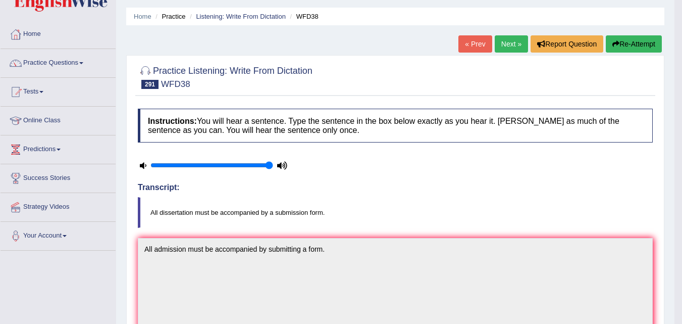
scroll to position [0, 0]
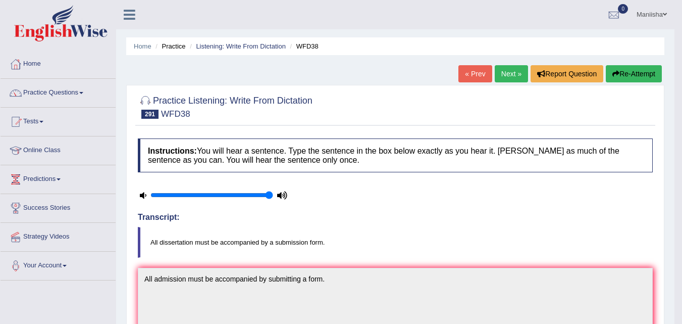
click at [501, 75] on link "Next »" at bounding box center [511, 73] width 33 height 17
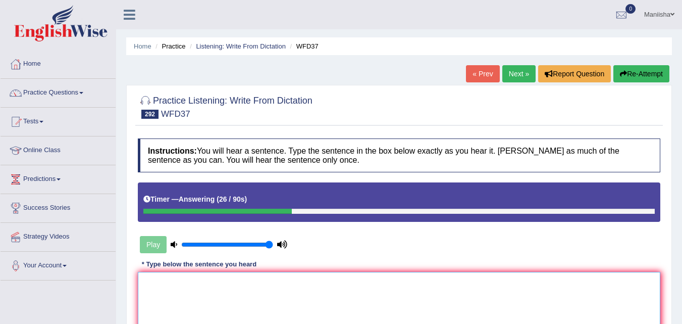
click at [161, 296] on textarea at bounding box center [399, 321] width 523 height 98
type textarea "/"
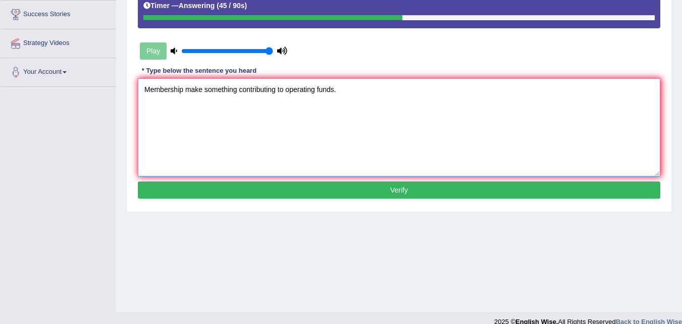
scroll to position [193, 0]
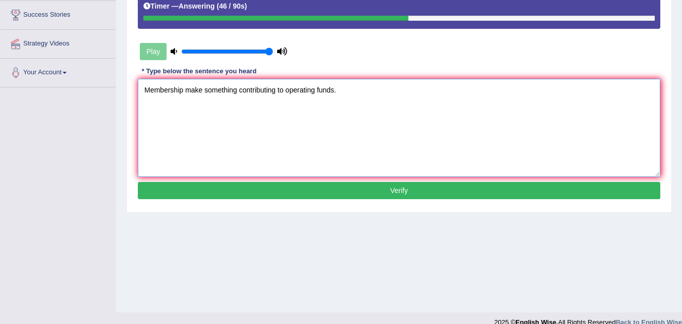
type textarea "Membership make something contributing to operating funds."
click at [292, 191] on button "Verify" at bounding box center [399, 190] width 523 height 17
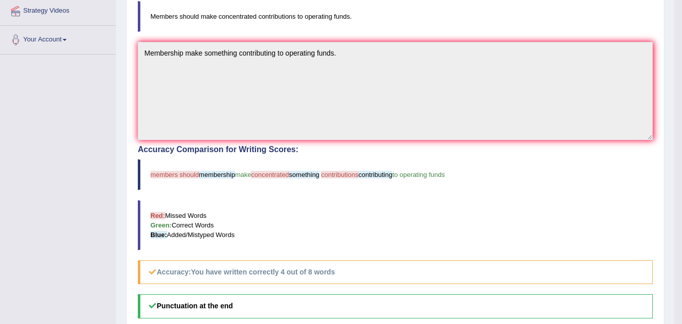
scroll to position [0, 0]
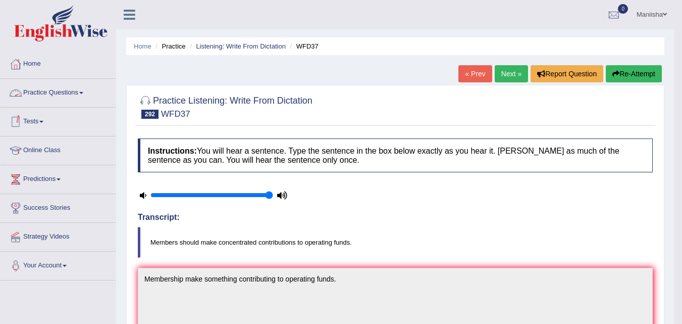
click at [51, 89] on link "Practice Questions" at bounding box center [58, 91] width 115 height 25
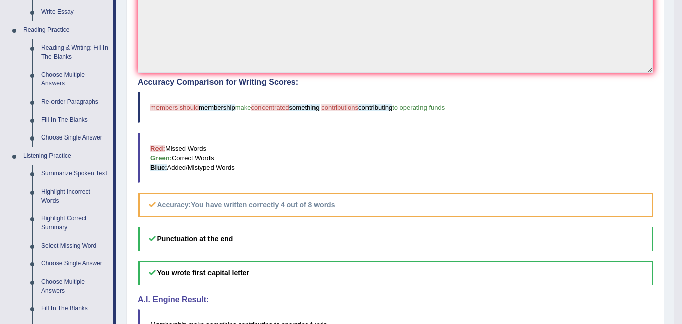
scroll to position [292, 0]
click at [83, 170] on link "Summarize Spoken Text" at bounding box center [75, 174] width 76 height 18
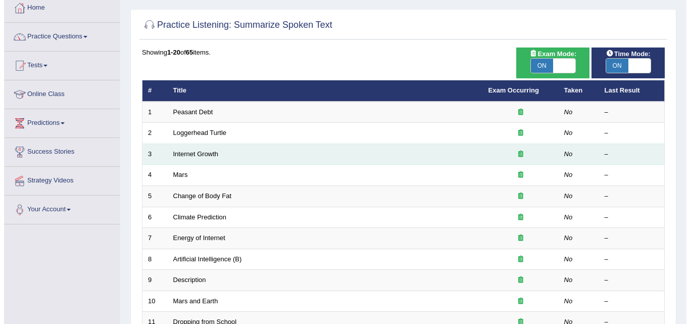
scroll to position [55, 0]
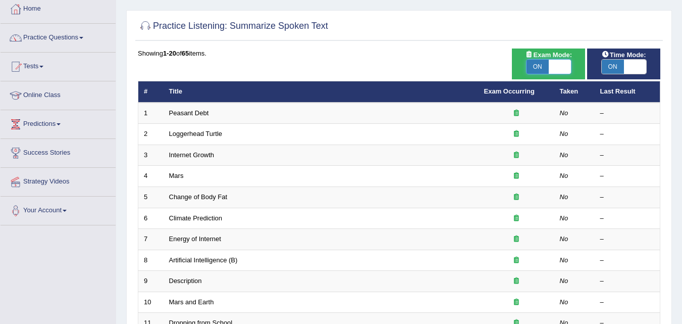
click at [569, 70] on span at bounding box center [560, 67] width 22 height 14
checkbox input "false"
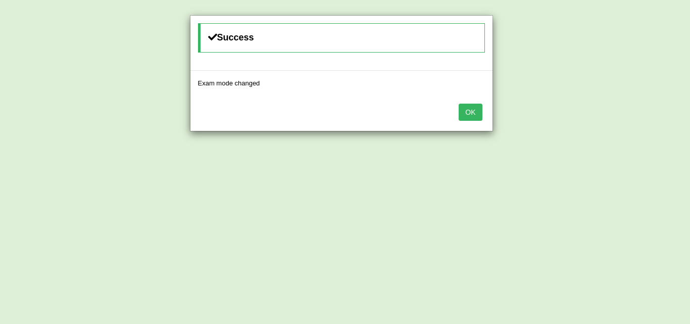
click at [472, 109] on button "OK" at bounding box center [470, 112] width 23 height 17
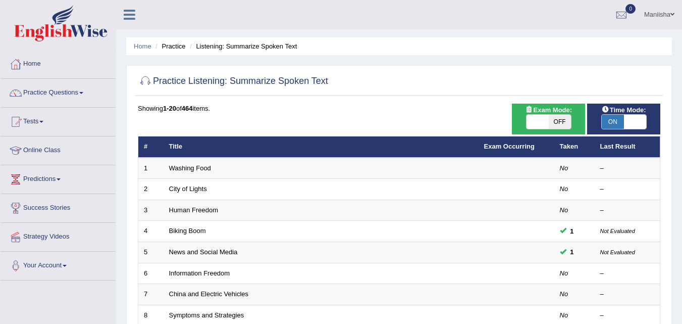
click at [631, 115] on span at bounding box center [635, 122] width 22 height 14
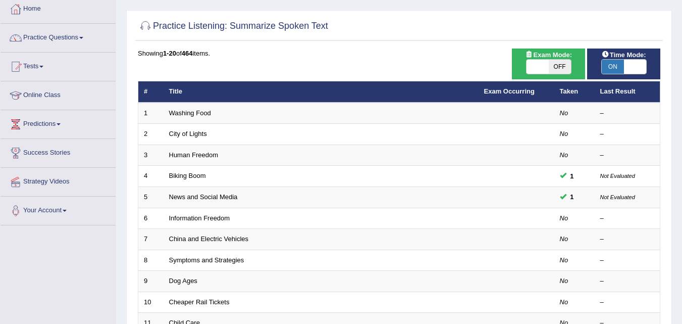
checkbox input "false"
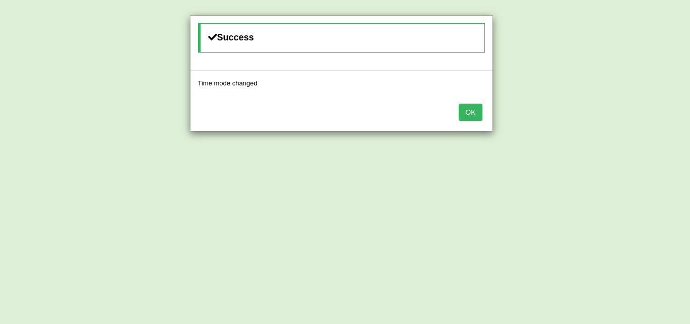
click at [475, 112] on button "OK" at bounding box center [470, 112] width 23 height 17
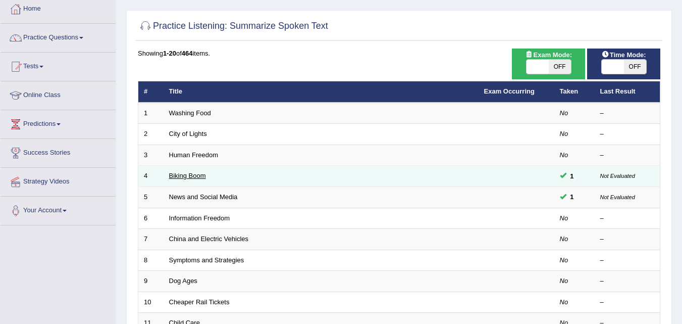
click at [177, 174] on link "Biking Boom" at bounding box center [187, 176] width 37 height 8
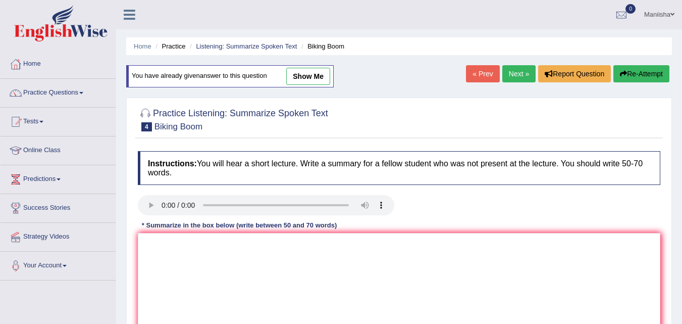
click at [320, 79] on link "show me" at bounding box center [308, 76] width 44 height 17
type textarea "The speaker provided a comprehensive review of bicycling in the United States, …"
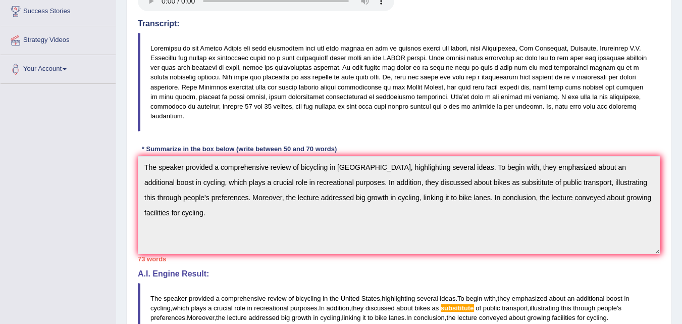
scroll to position [198, 0]
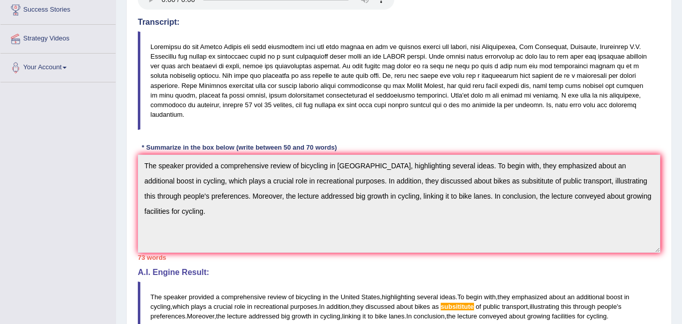
drag, startPoint x: 250, startPoint y: 229, endPoint x: 497, endPoint y: 107, distance: 275.8
click at [497, 107] on blockquote at bounding box center [399, 80] width 523 height 98
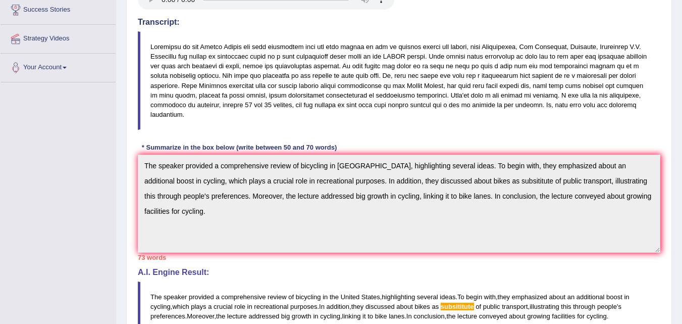
click at [497, 107] on blockquote at bounding box center [399, 80] width 523 height 98
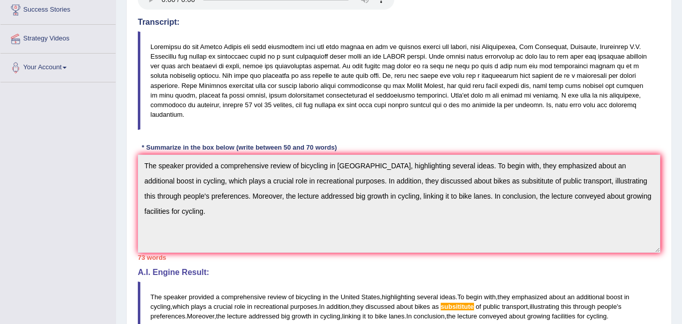
click at [497, 107] on blockquote at bounding box center [399, 80] width 523 height 98
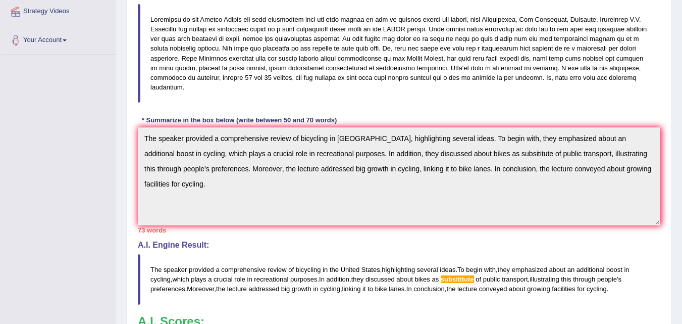
scroll to position [216, 0]
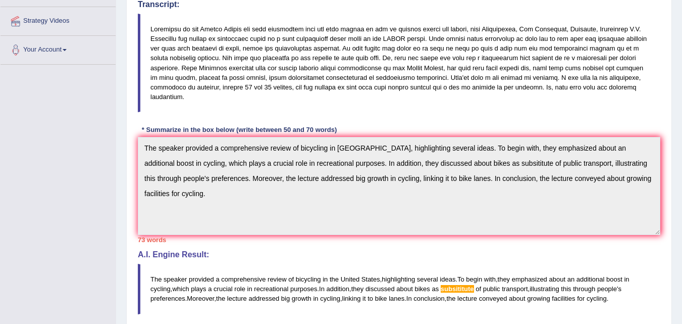
click at [498, 104] on div "Instructions: You will hear a short lecture. Write a summary for a fellow stude…" at bounding box center [399, 167] width 528 height 488
click at [497, 104] on div "Instructions: You will hear a short lecture. Write a summary for a fellow stude…" at bounding box center [399, 167] width 528 height 488
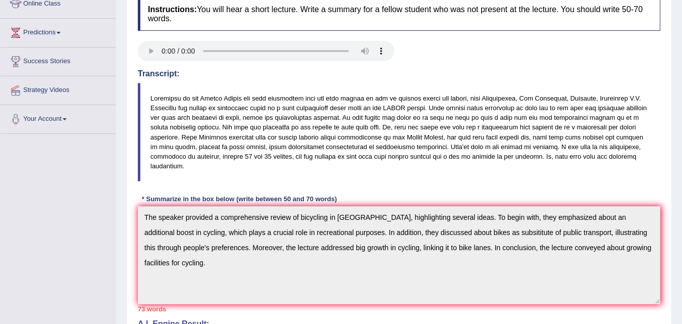
scroll to position [0, 0]
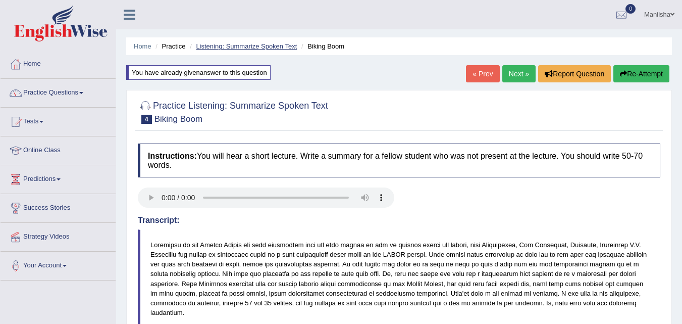
click at [250, 46] on link "Listening: Summarize Spoken Text" at bounding box center [246, 46] width 101 height 8
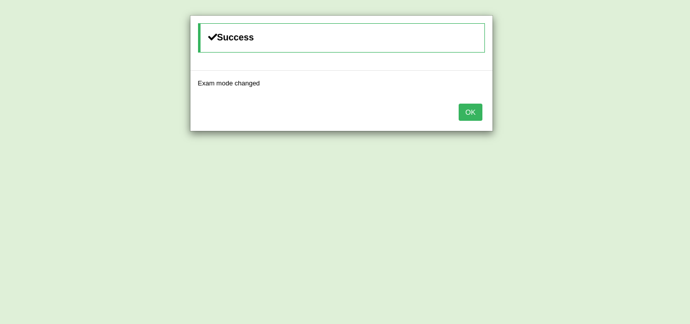
click at [471, 111] on button "OK" at bounding box center [470, 112] width 23 height 17
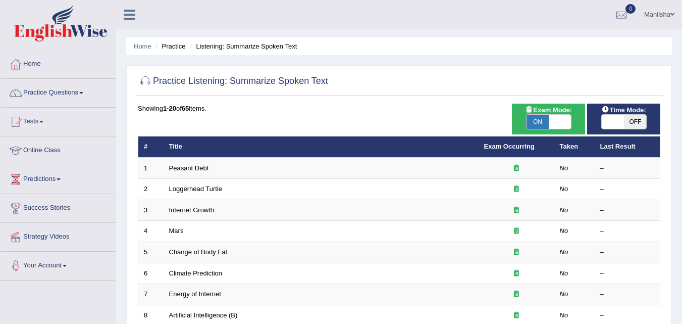
click at [634, 120] on span "OFF" at bounding box center [635, 122] width 22 height 14
checkbox input "true"
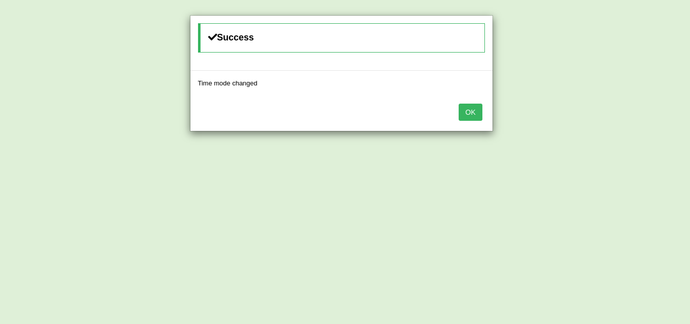
click at [472, 112] on button "OK" at bounding box center [470, 112] width 23 height 17
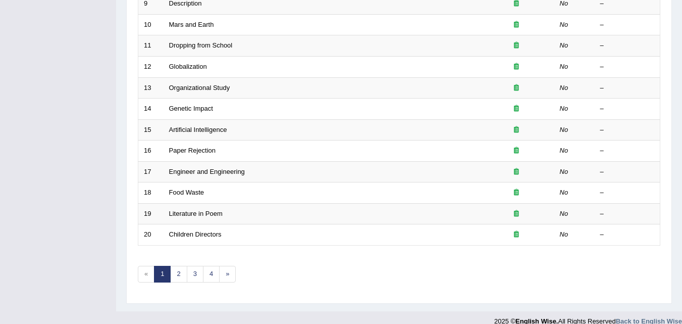
scroll to position [338, 0]
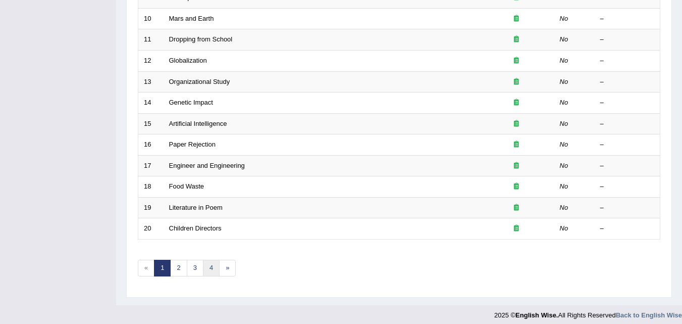
click at [213, 267] on link "4" at bounding box center [211, 268] width 17 height 17
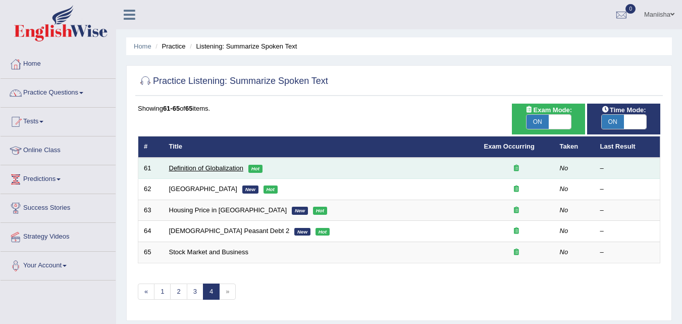
click at [203, 167] on link "Definition of Globalization" at bounding box center [206, 168] width 74 height 8
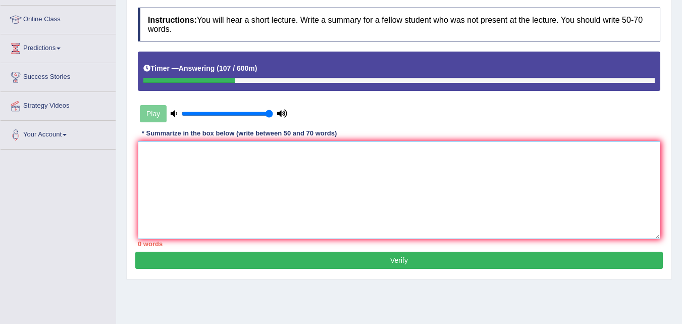
click at [196, 164] on textarea at bounding box center [399, 190] width 523 height 98
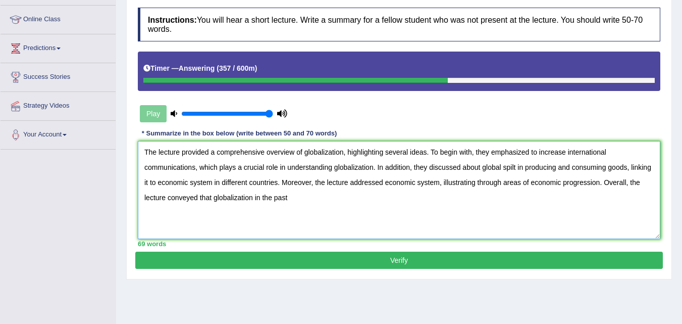
click at [521, 168] on textarea "The lecture provided a comprehensive overview of globalization, highlighting se…" at bounding box center [399, 190] width 523 height 98
click at [513, 166] on textarea "The lecture provided a comprehensive overview of globalization, highlighting se…" at bounding box center [399, 190] width 523 height 98
click at [276, 197] on textarea "The lecture provided a comprehensive overview of globalization, highlighting se…" at bounding box center [399, 190] width 523 height 98
type textarea "The lecture provided a comprehensive overview of globalization, highlighting se…"
click at [264, 258] on button "Verify" at bounding box center [399, 259] width 528 height 17
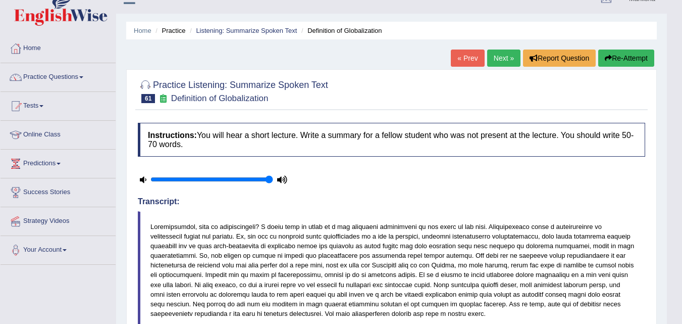
scroll to position [12, 0]
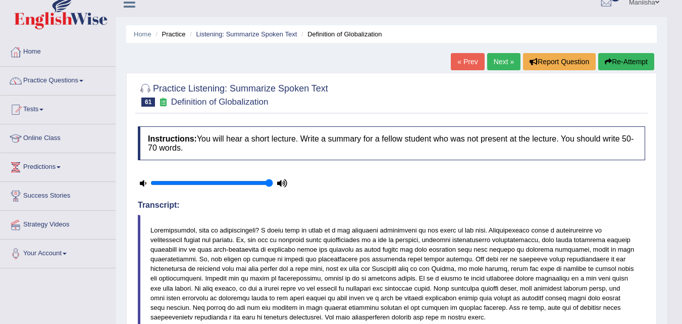
click at [495, 63] on link "Next »" at bounding box center [503, 61] width 33 height 17
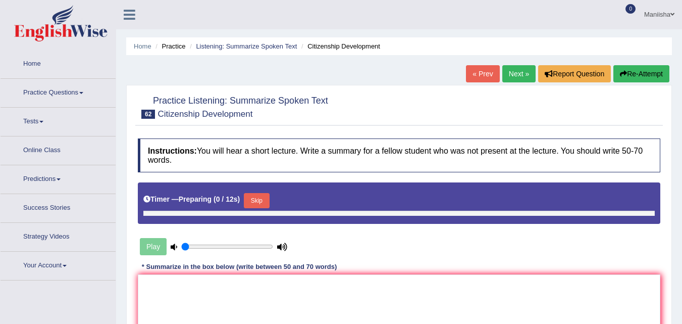
type input "1"
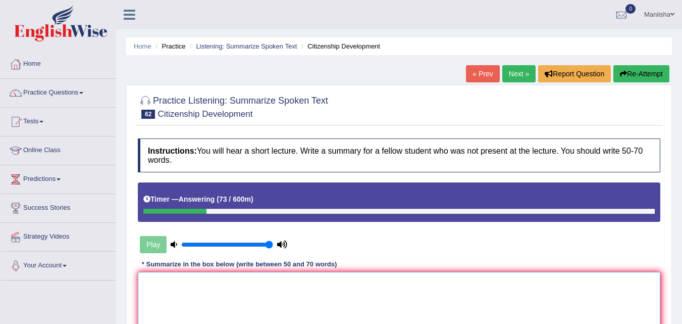
click at [203, 282] on textarea at bounding box center [399, 321] width 523 height 98
type textarea "T"
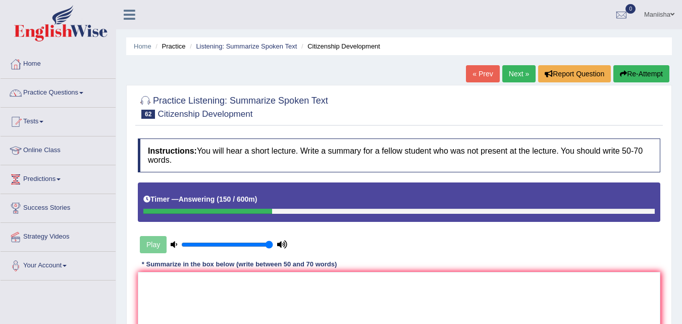
click at [633, 77] on button "Re-Attempt" at bounding box center [642, 73] width 56 height 17
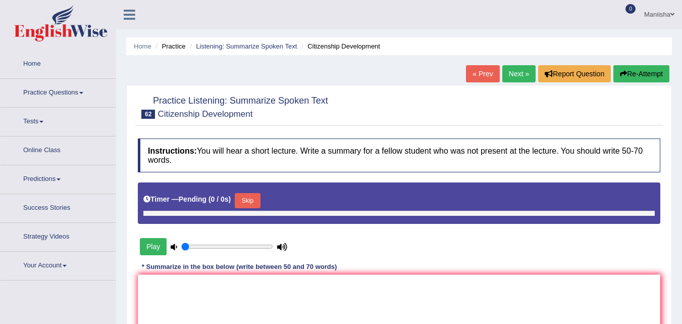
type input "1"
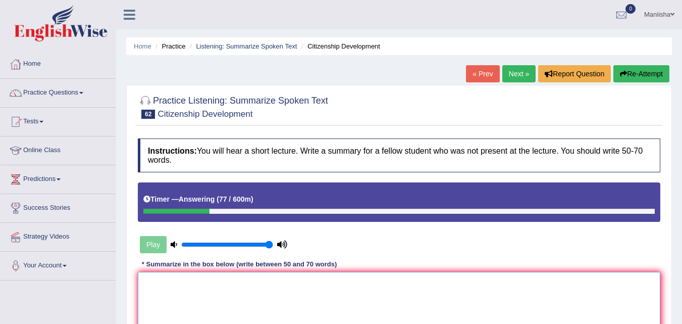
click at [181, 298] on textarea at bounding box center [399, 321] width 523 height 98
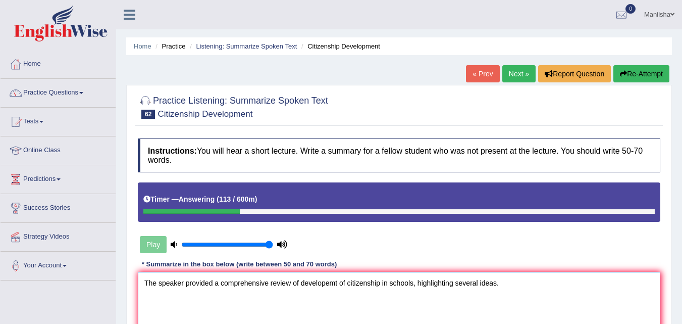
click at [290, 286] on textarea "The speaker provided a comprehensive review of developemt of citizenship in sch…" at bounding box center [399, 321] width 523 height 98
click at [333, 283] on textarea "The speaker provided a comprehensive overview of developemt of citizenship in s…" at bounding box center [399, 321] width 523 height 98
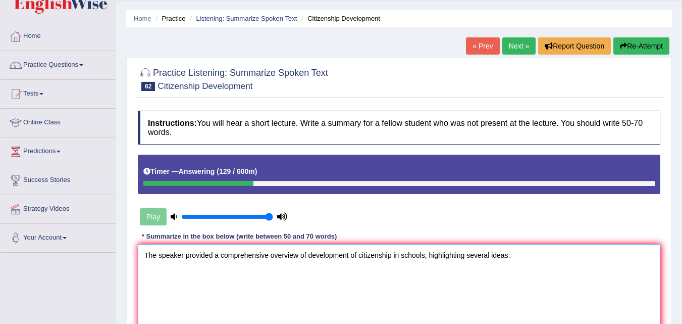
scroll to position [28, 0]
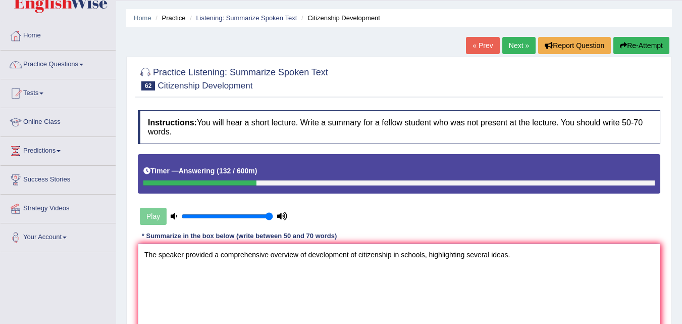
click at [515, 256] on textarea "The speaker provided a comprehensive overview of development of citizenship in …" at bounding box center [399, 292] width 523 height 98
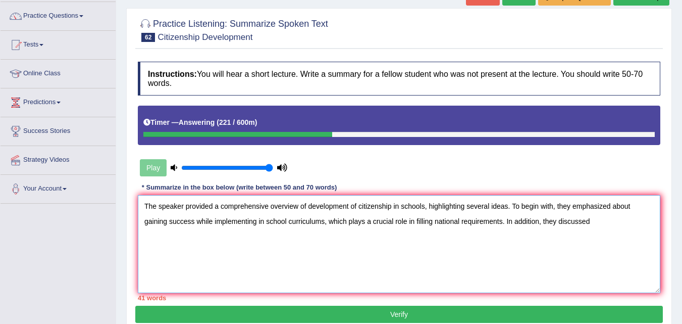
scroll to position [77, 0]
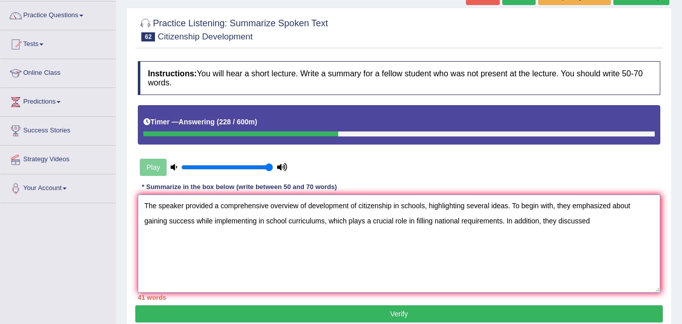
drag, startPoint x: 144, startPoint y: 221, endPoint x: 256, endPoint y: 219, distance: 111.6
click at [256, 219] on textarea "The speaker provided a comprehensive overview of development of citizenship in …" at bounding box center [399, 243] width 523 height 98
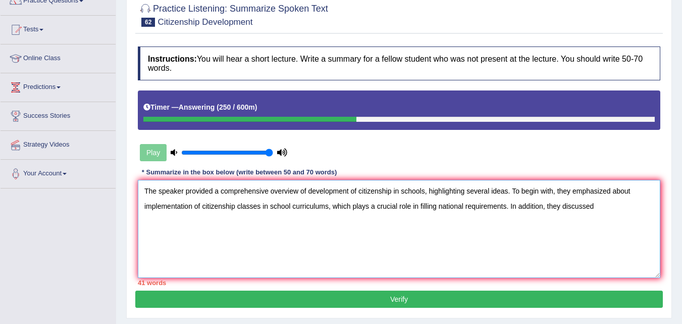
scroll to position [92, 0]
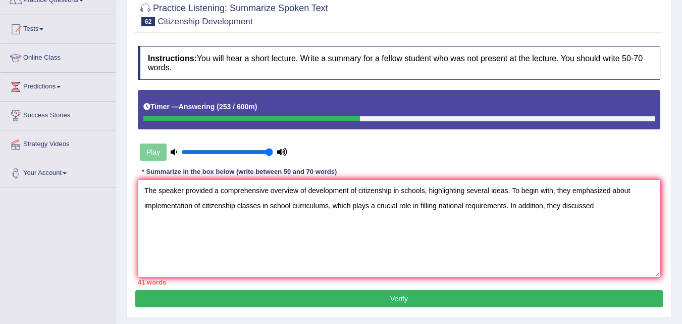
click at [598, 207] on textarea "The speaker provided a comprehensive overview of development of citizenship in …" at bounding box center [399, 228] width 523 height 98
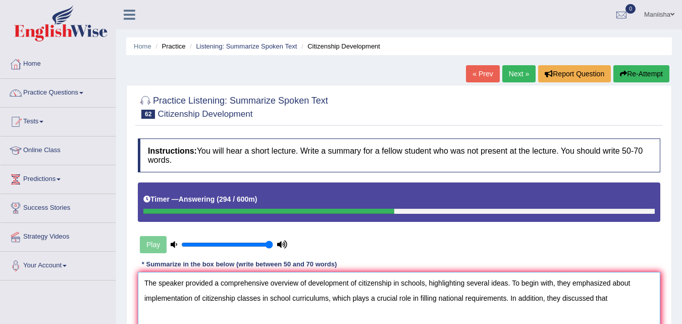
type textarea "The speaker provided a comprehensive overview of development of citizenship in …"
click at [518, 73] on link "Next »" at bounding box center [518, 73] width 33 height 17
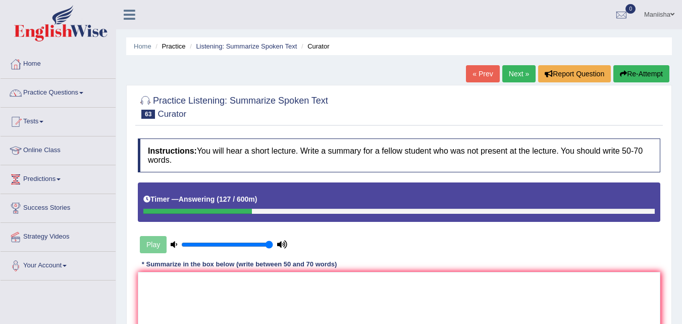
click at [642, 72] on button "Re-Attempt" at bounding box center [642, 73] width 56 height 17
click at [234, 285] on textarea at bounding box center [399, 321] width 523 height 98
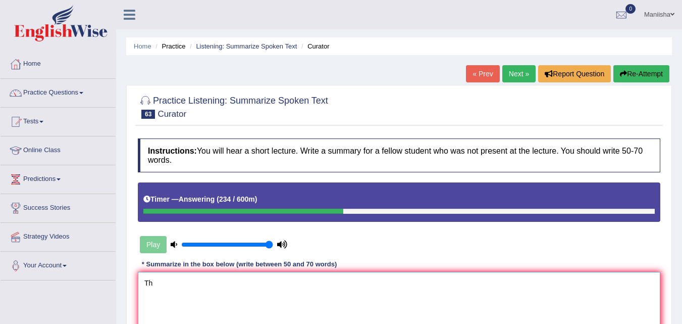
type textarea "T"
click at [515, 74] on link "Next »" at bounding box center [518, 73] width 33 height 17
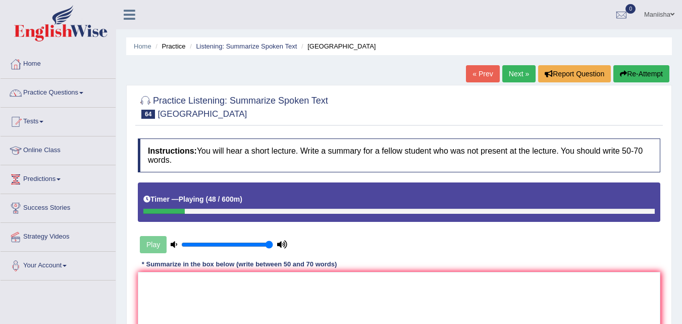
click at [509, 76] on link "Next »" at bounding box center [518, 73] width 33 height 17
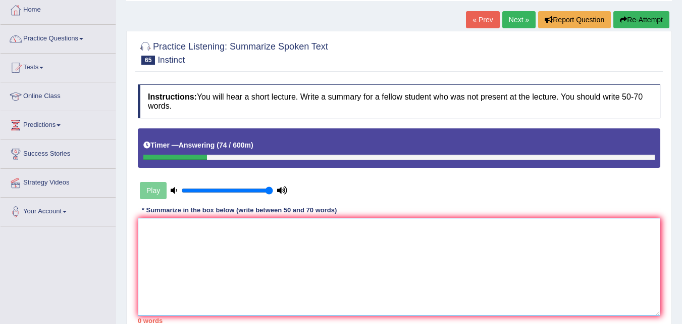
click at [206, 235] on textarea at bounding box center [399, 267] width 523 height 98
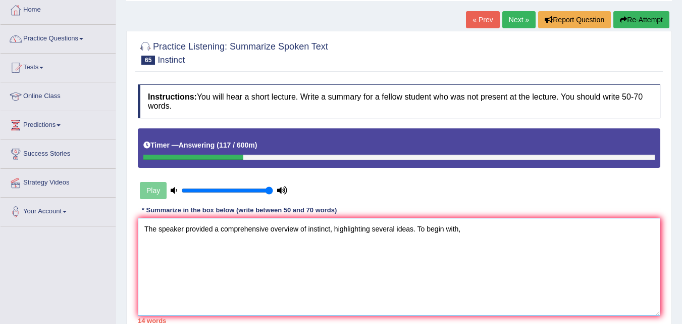
click at [476, 230] on textarea "The speaker provided a comprehensive overview of instinct, highlighting several…" at bounding box center [399, 267] width 523 height 98
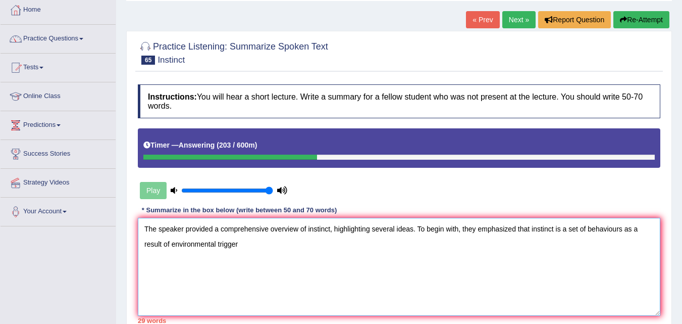
click at [560, 230] on textarea "The speaker provided a comprehensive overview of instinct, highlighting several…" at bounding box center [399, 267] width 523 height 98
click at [628, 231] on textarea "The speaker provided a comprehensive overview of instinct, highlighting several…" at bounding box center [399, 267] width 523 height 98
click at [363, 248] on textarea "The speaker provided a comprehensive overview of instinct, highlighting several…" at bounding box center [399, 267] width 523 height 98
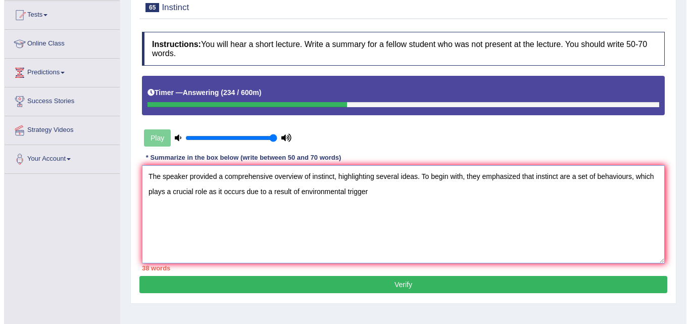
scroll to position [107, 0]
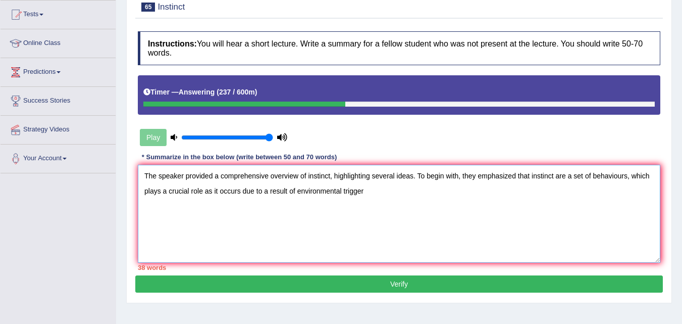
drag, startPoint x: 269, startPoint y: 194, endPoint x: 277, endPoint y: 194, distance: 7.6
click at [277, 194] on textarea "The speaker provided a comprehensive overview of instinct, highlighting several…" at bounding box center [399, 214] width 523 height 98
click at [297, 193] on textarea "The speaker provided a comprehensive overview of instinct, highlighting several…" at bounding box center [399, 214] width 523 height 98
click at [333, 193] on textarea "The speaker provided a comprehensive overview of instinct, highlighting several…" at bounding box center [399, 214] width 523 height 98
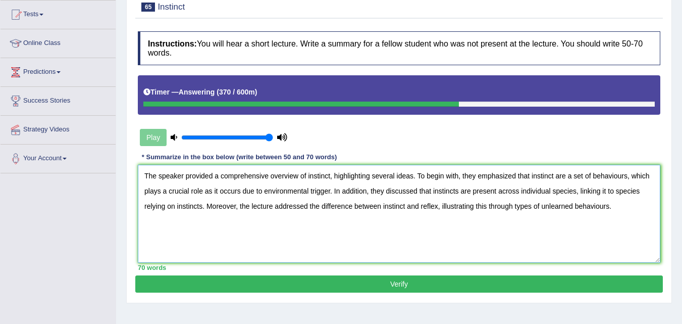
click at [202, 192] on textarea "The speaker provided a comprehensive overview of instinct, highlighting several…" at bounding box center [399, 214] width 523 height 98
click at [647, 176] on textarea "The speaker provided a comprehensive overview of instinct, highlighting several…" at bounding box center [399, 214] width 523 height 98
click at [206, 191] on textarea "The speaker provided a comprehensive overview of instinct, highlighting several…" at bounding box center [399, 214] width 523 height 98
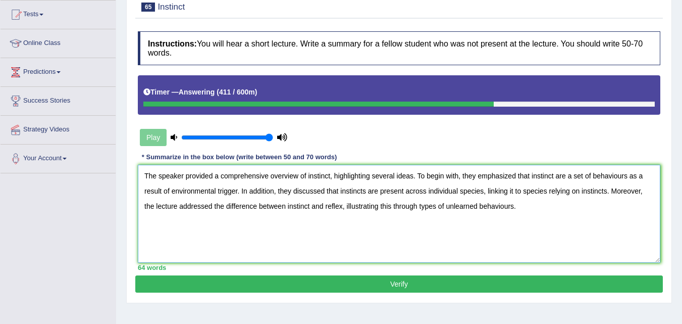
drag, startPoint x: 487, startPoint y: 190, endPoint x: 521, endPoint y: 191, distance: 34.4
click at [521, 191] on textarea "The speaker provided a comprehensive overview of instinct, highlighting several…" at bounding box center [399, 214] width 523 height 98
click at [547, 192] on textarea "The speaker provided a comprehensive overview of instinct, highlighting several…" at bounding box center [399, 214] width 523 height 98
drag, startPoint x: 312, startPoint y: 207, endPoint x: 384, endPoint y: 208, distance: 71.7
click at [384, 208] on textarea "The speaker provided a comprehensive overview of instinct, highlighting several…" at bounding box center [399, 214] width 523 height 98
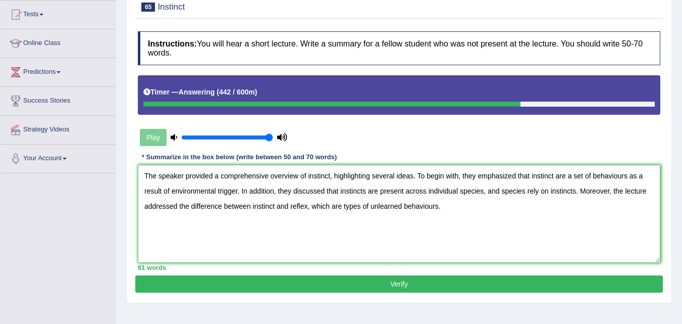
click at [446, 204] on textarea "The speaker provided a comprehensive overview of instinct, highlighting several…" at bounding box center [399, 214] width 523 height 98
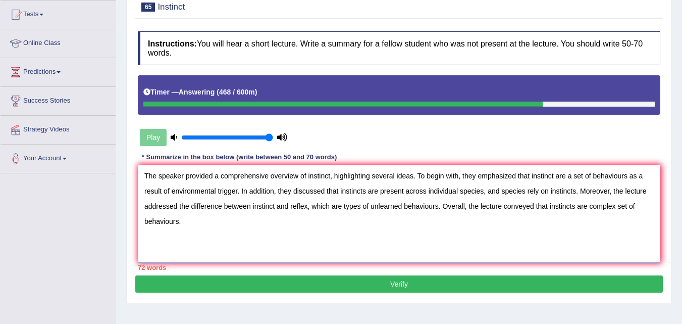
click at [572, 204] on textarea "The speaker provided a comprehensive overview of instinct, highlighting several…" at bounding box center [399, 214] width 523 height 98
type textarea "The speaker provided a comprehensive overview of instinct, highlighting several…"
click at [411, 285] on button "Verify" at bounding box center [399, 283] width 528 height 17
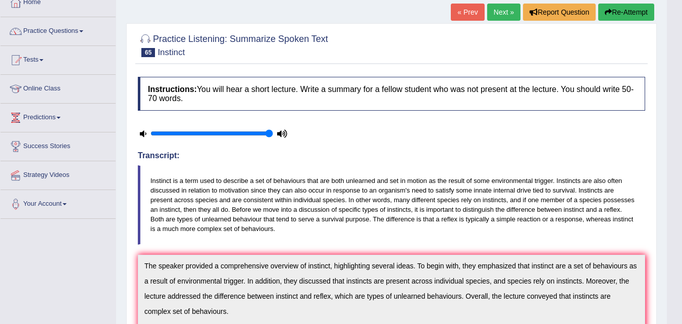
scroll to position [0, 0]
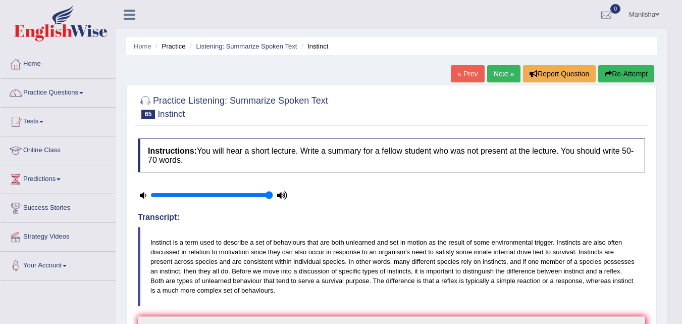
click at [504, 71] on link "Next »" at bounding box center [503, 73] width 33 height 17
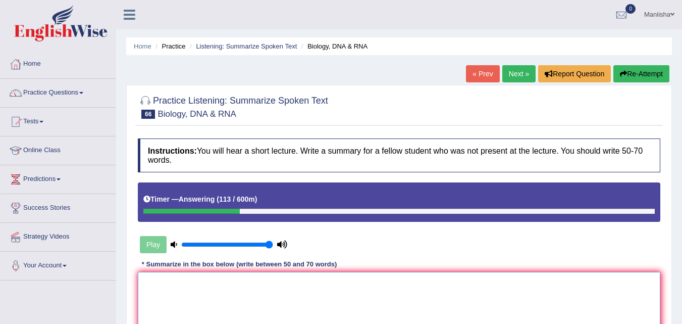
click at [146, 296] on textarea at bounding box center [399, 321] width 523 height 98
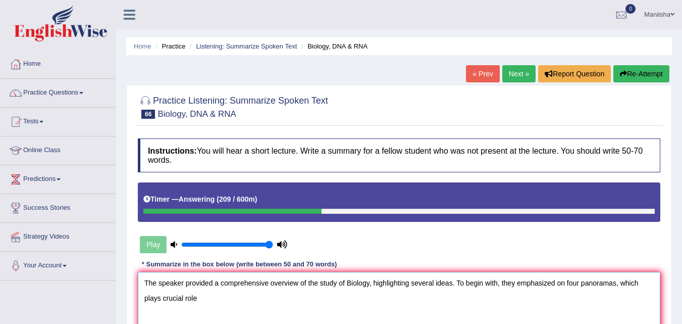
click at [567, 283] on textarea "The speaker provided a comprehensive overview of the study of Biology, highligh…" at bounding box center [399, 321] width 523 height 98
drag, startPoint x: 227, startPoint y: 297, endPoint x: 353, endPoint y: 301, distance: 126.3
click at [353, 301] on textarea "The speaker provided a comprehensive overview of the study of Biology, highligh…" at bounding box center [399, 321] width 523 height 98
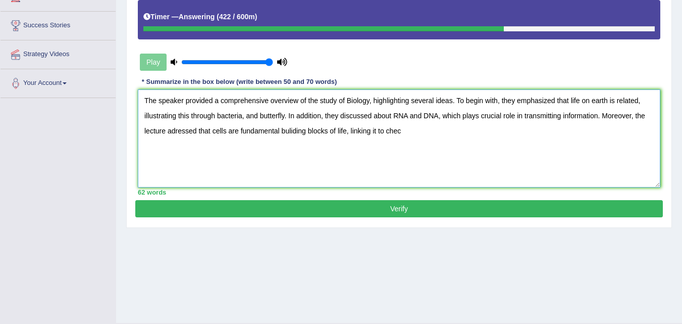
scroll to position [128, 0]
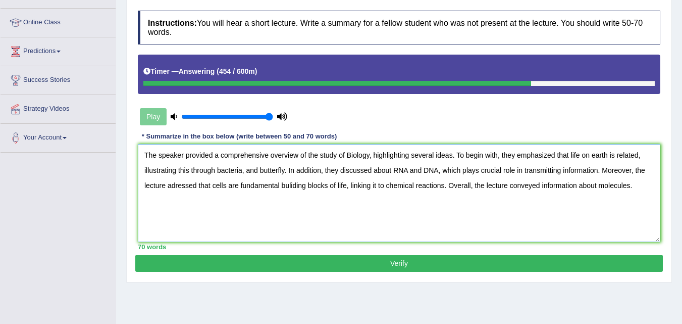
type textarea "The speaker provided a comprehensive overview of the study of Biology, highligh…"
click at [317, 259] on button "Verify" at bounding box center [399, 263] width 528 height 17
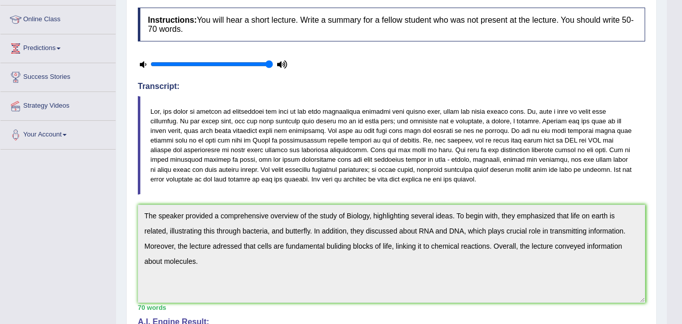
scroll to position [0, 0]
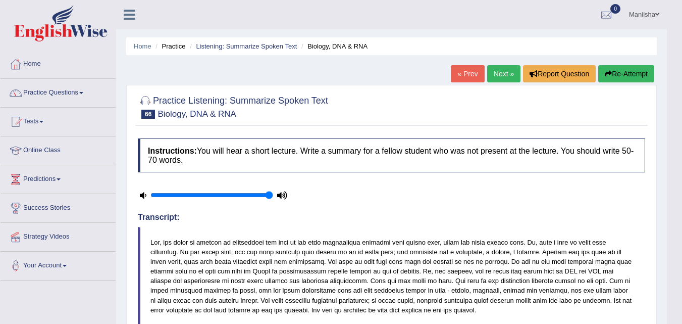
click at [496, 72] on link "Next »" at bounding box center [503, 73] width 33 height 17
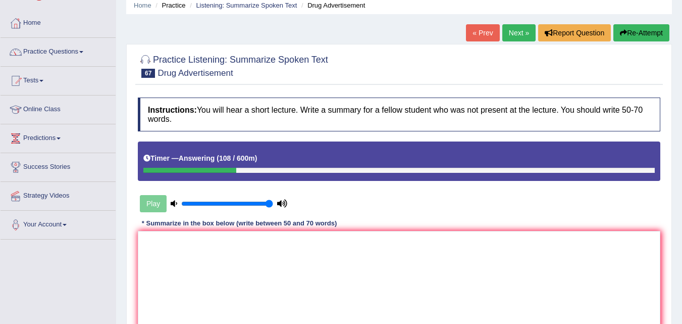
scroll to position [41, 0]
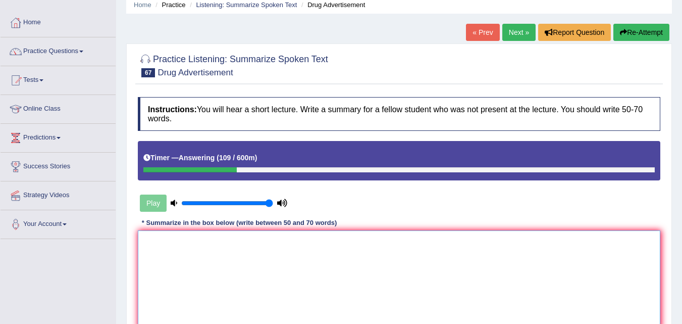
click at [177, 262] on textarea at bounding box center [399, 279] width 523 height 98
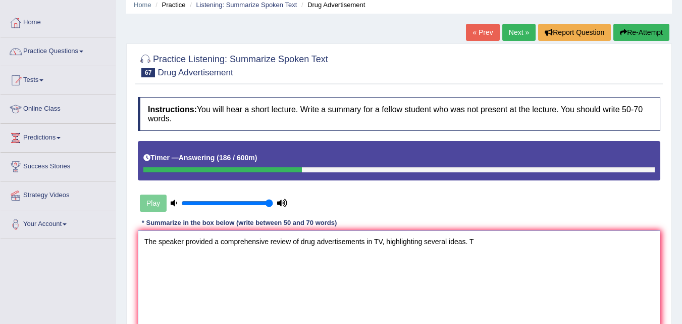
scroll to position [0, 0]
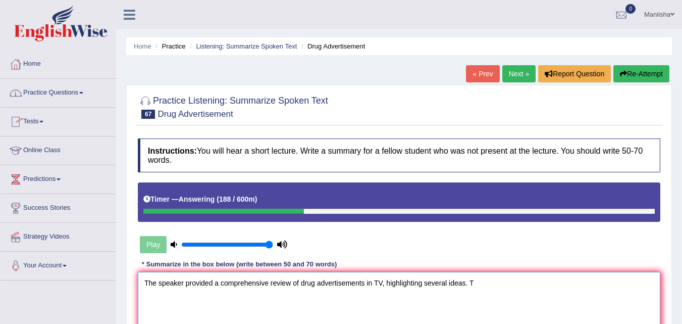
type textarea "The speaker provided a comprehensive review of drug advertisements in TV, highl…"
click at [68, 95] on link "Practice Questions" at bounding box center [58, 91] width 115 height 25
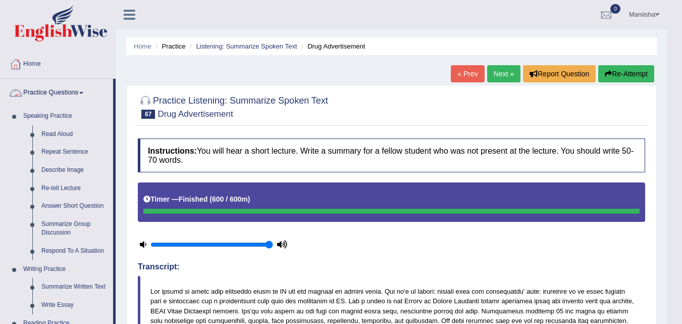
click at [64, 95] on link "Practice Questions" at bounding box center [57, 91] width 113 height 25
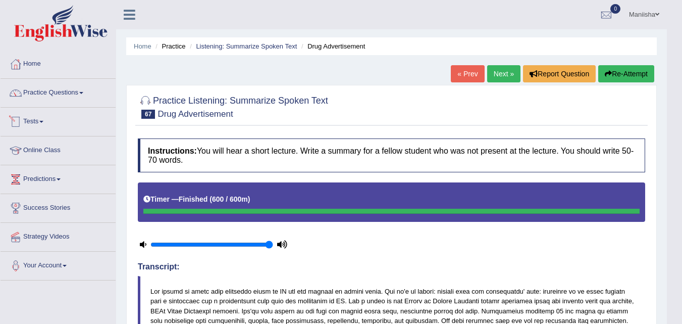
click at [35, 126] on link "Tests" at bounding box center [58, 120] width 115 height 25
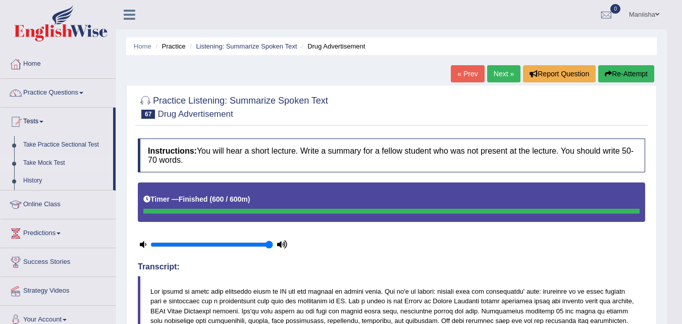
click at [51, 163] on link "Take Mock Test" at bounding box center [66, 163] width 94 height 18
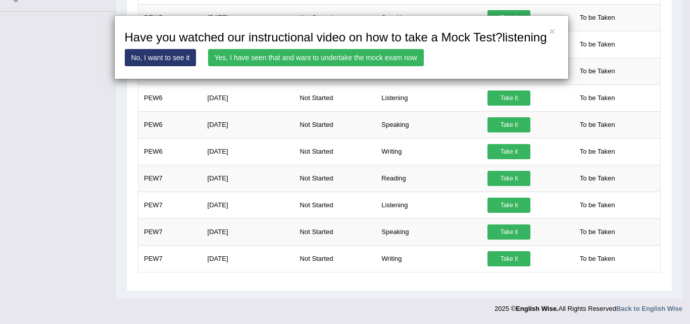
click at [265, 59] on link "Yes, I have seen that and want to undertake the mock exam now" at bounding box center [316, 57] width 216 height 17
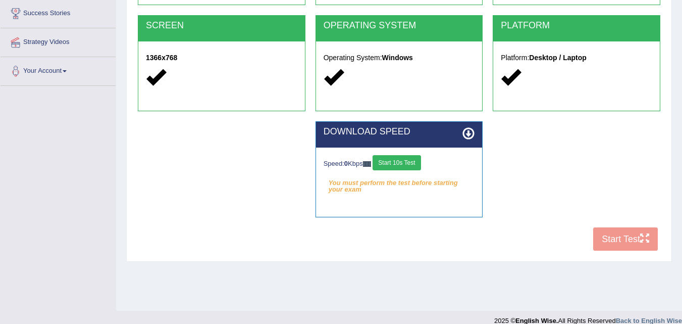
scroll to position [207, 0]
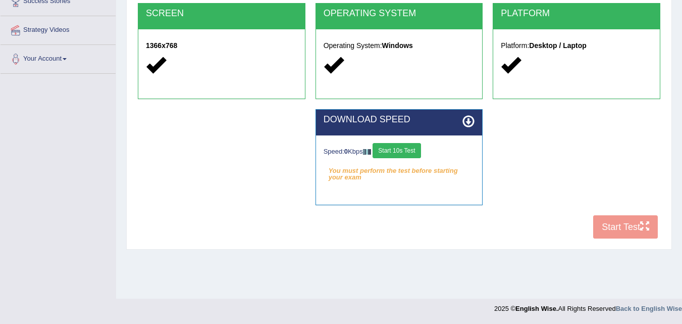
click at [404, 145] on button "Start 10s Test" at bounding box center [397, 150] width 48 height 15
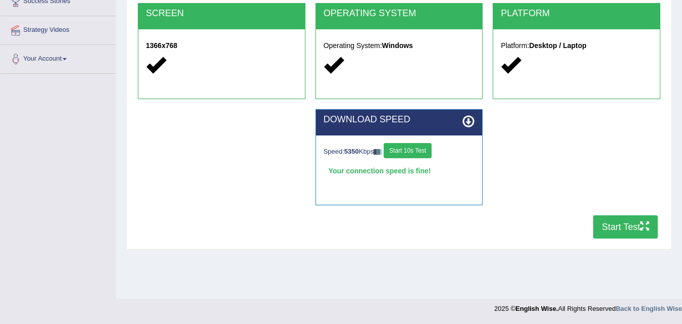
click at [614, 225] on button "Start Test" at bounding box center [625, 226] width 65 height 23
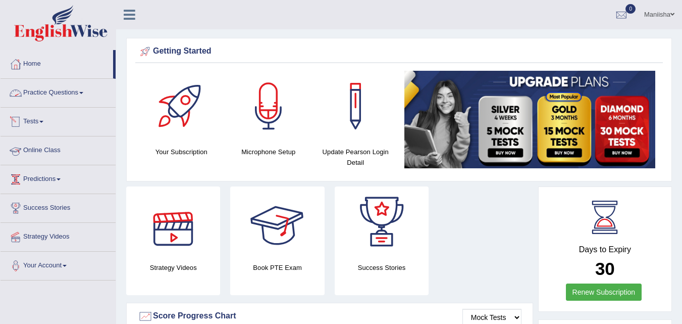
click at [40, 85] on link "Practice Questions" at bounding box center [58, 91] width 115 height 25
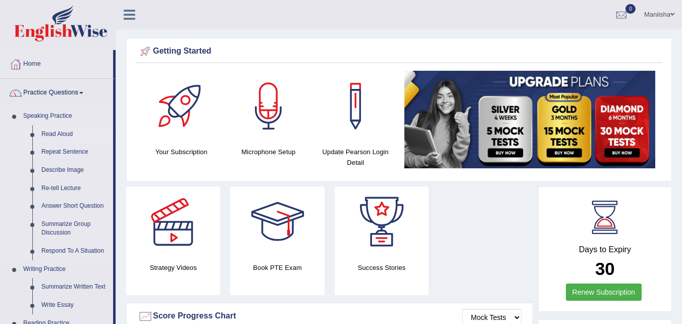
click at [64, 136] on link "Read Aloud" at bounding box center [75, 134] width 76 height 18
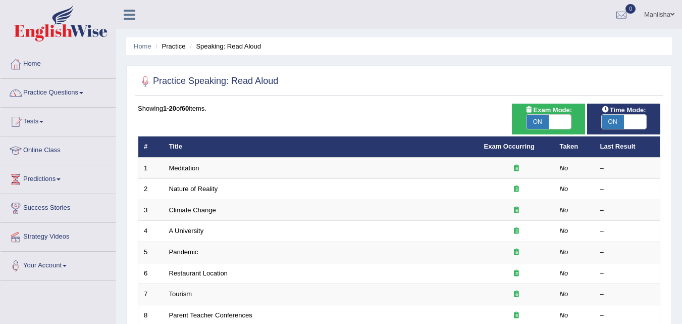
drag, startPoint x: 0, startPoint y: 0, endPoint x: 568, endPoint y: 122, distance: 581.0
click at [568, 122] on span at bounding box center [560, 122] width 22 height 14
checkbox input "false"
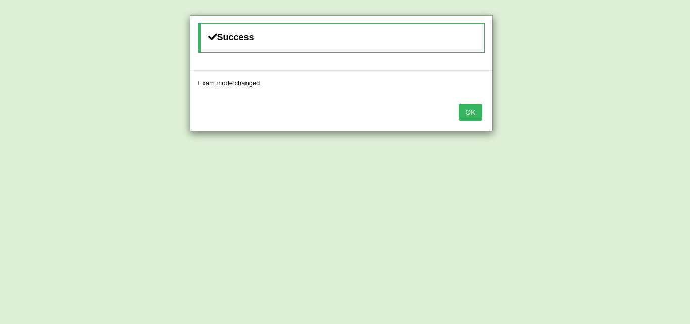
click at [464, 112] on button "OK" at bounding box center [470, 112] width 23 height 17
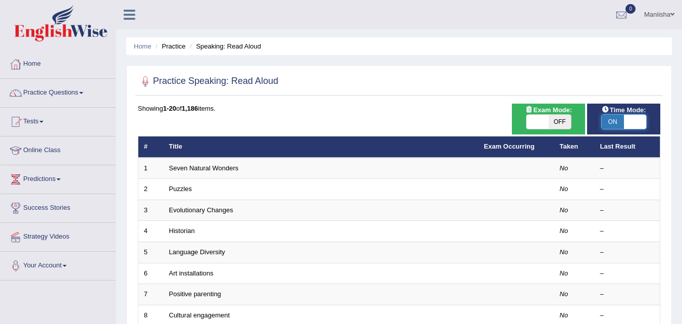
click at [635, 119] on span at bounding box center [635, 122] width 22 height 14
checkbox input "false"
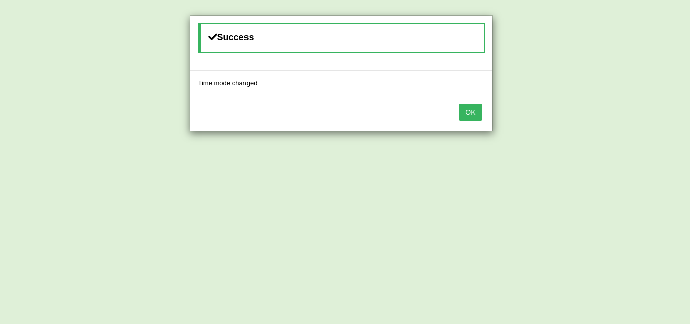
click at [473, 111] on button "OK" at bounding box center [470, 112] width 23 height 17
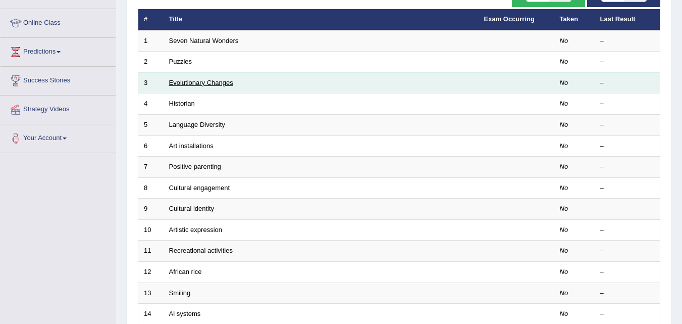
scroll to position [128, 0]
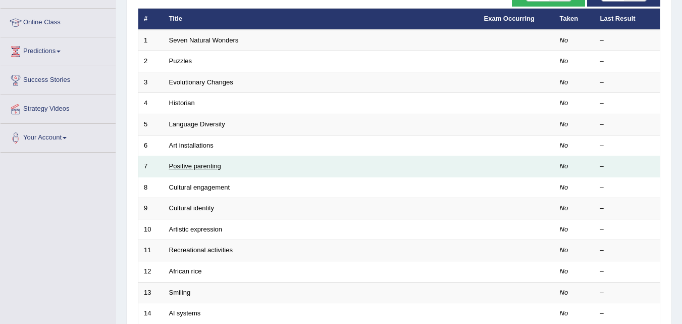
click at [200, 168] on link "Positive parenting" at bounding box center [195, 166] width 52 height 8
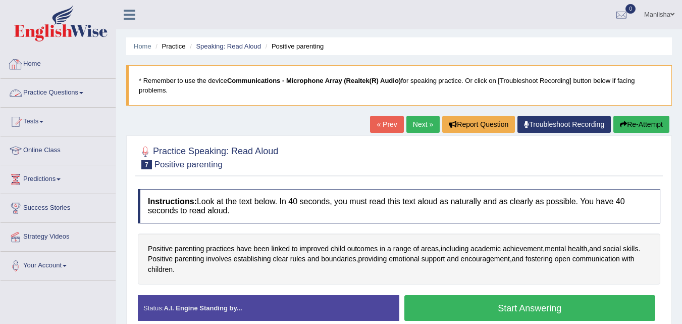
click at [56, 91] on link "Practice Questions" at bounding box center [58, 91] width 115 height 25
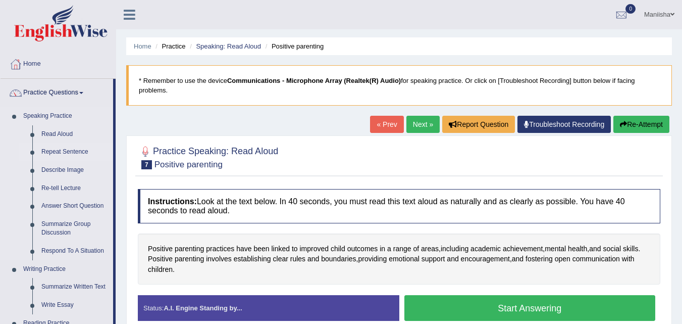
click at [63, 148] on link "Repeat Sentence" at bounding box center [75, 152] width 76 height 18
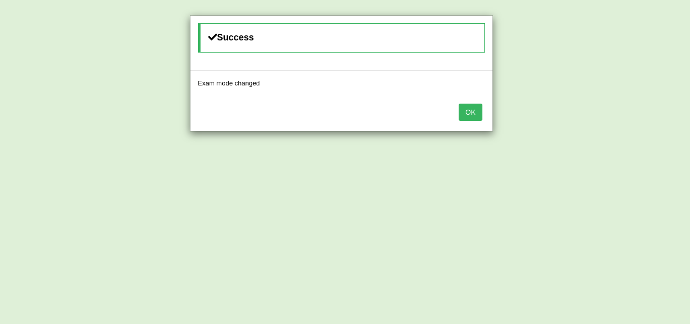
click at [469, 112] on button "OK" at bounding box center [470, 112] width 23 height 17
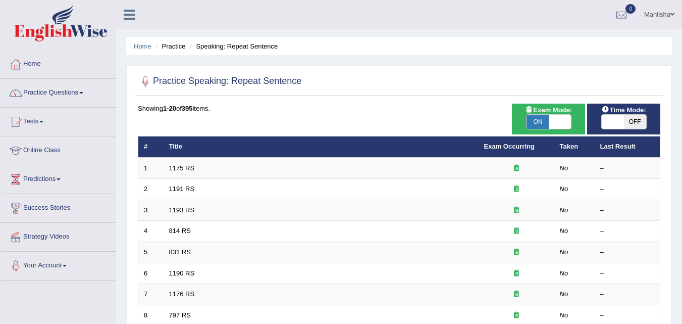
click at [634, 118] on span "OFF" at bounding box center [635, 122] width 22 height 14
checkbox input "true"
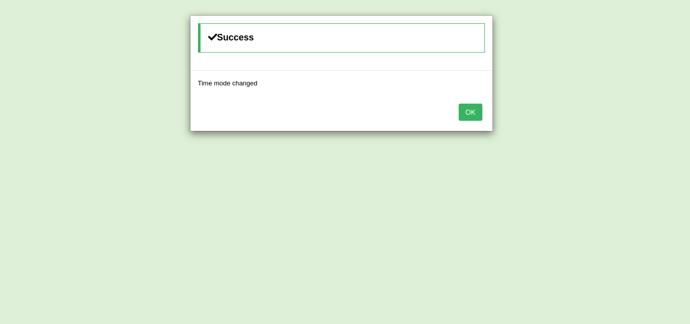
click at [472, 114] on button "OK" at bounding box center [470, 112] width 23 height 17
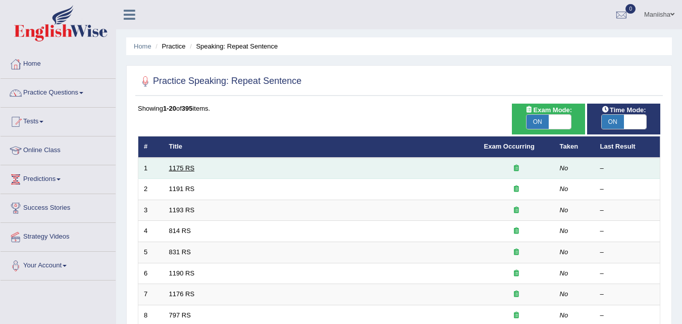
click at [179, 168] on link "1175 RS" at bounding box center [182, 168] width 26 height 8
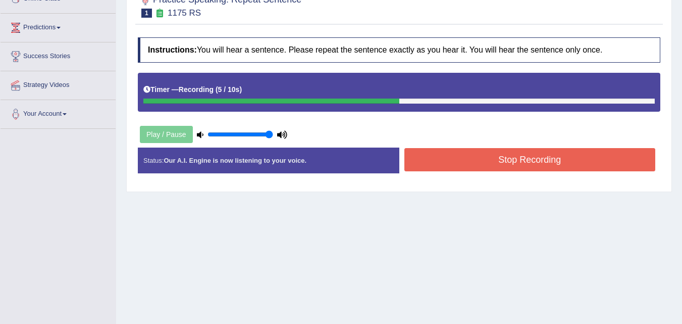
click at [503, 162] on button "Stop Recording" at bounding box center [529, 159] width 251 height 23
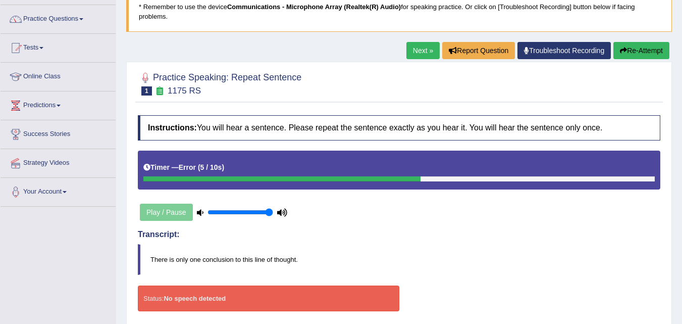
scroll to position [73, 0]
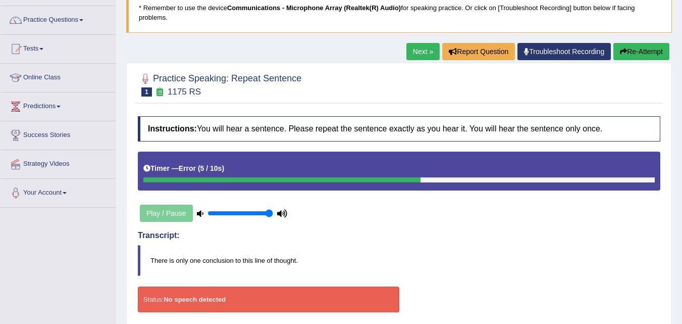
click at [424, 47] on link "Next »" at bounding box center [423, 51] width 33 height 17
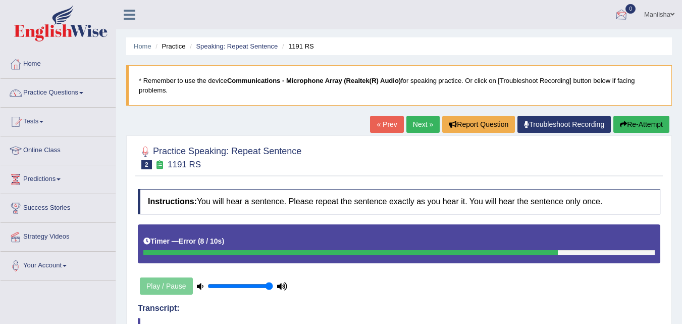
click at [615, 15] on div at bounding box center [621, 15] width 15 height 15
click at [561, 41] on strong "See All Alerts" at bounding box center [557, 42] width 45 height 8
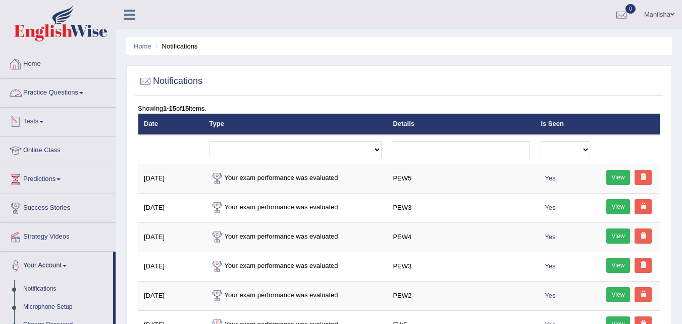
click at [46, 98] on link "Practice Questions" at bounding box center [58, 91] width 115 height 25
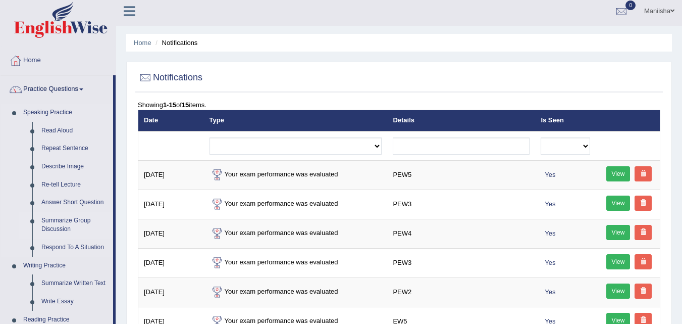
scroll to position [3, 0]
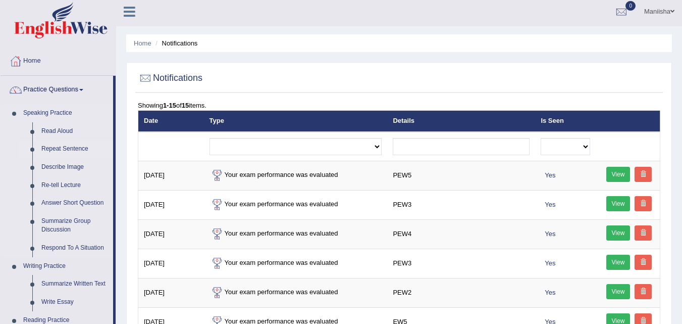
click at [75, 142] on link "Repeat Sentence" at bounding box center [75, 149] width 76 height 18
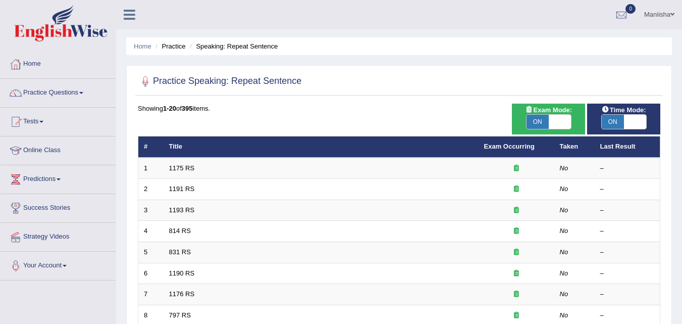
click at [183, 169] on link "1175 RS" at bounding box center [182, 168] width 26 height 8
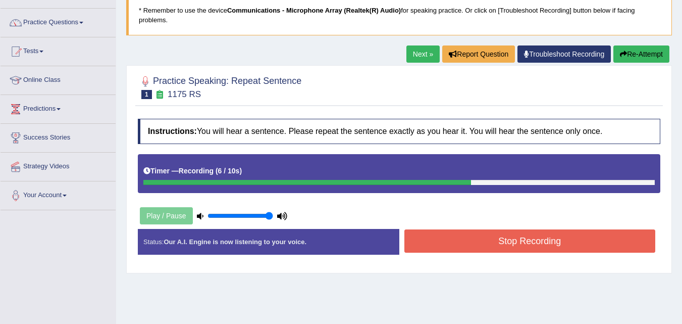
click at [480, 241] on button "Stop Recording" at bounding box center [529, 240] width 251 height 23
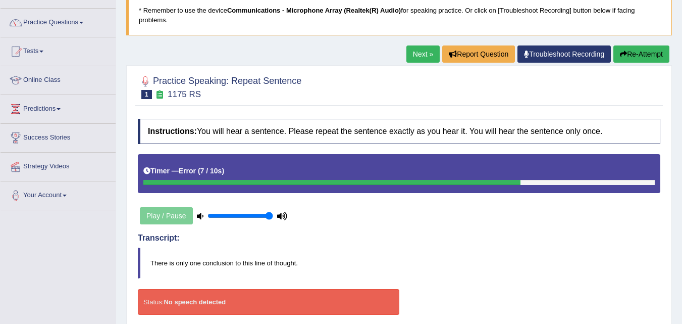
click at [183, 218] on div "Play / Pause" at bounding box center [213, 215] width 151 height 25
click at [39, 47] on link "Tests" at bounding box center [58, 49] width 115 height 25
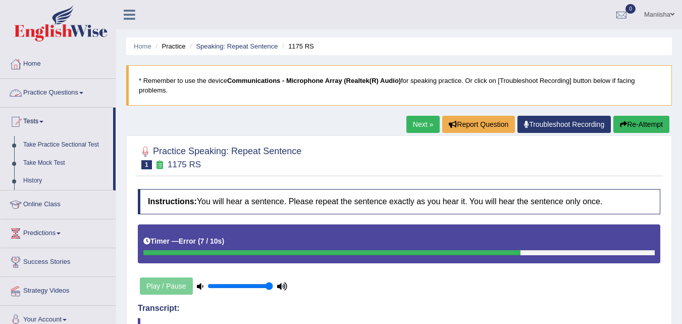
click at [85, 88] on link "Practice Questions" at bounding box center [58, 91] width 115 height 25
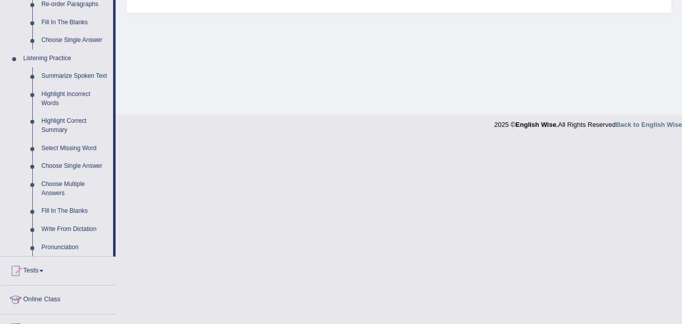
scroll to position [391, 0]
click at [84, 227] on link "Write From Dictation" at bounding box center [75, 229] width 76 height 18
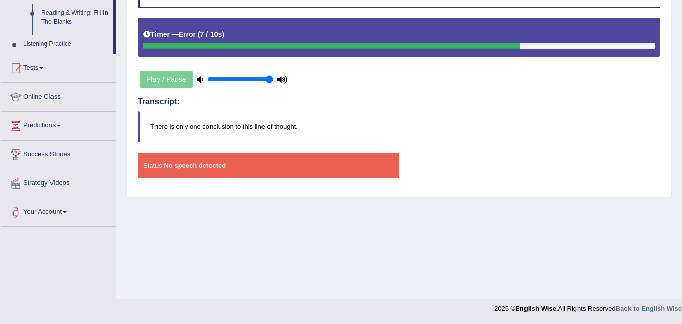
scroll to position [207, 0]
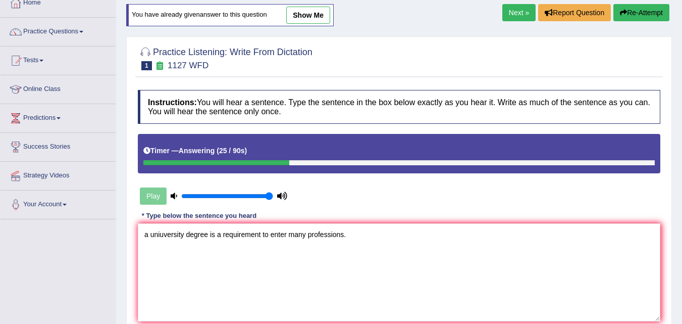
click at [152, 234] on textarea "a uniuversity degree is a requirement to enter many professions." at bounding box center [399, 272] width 523 height 98
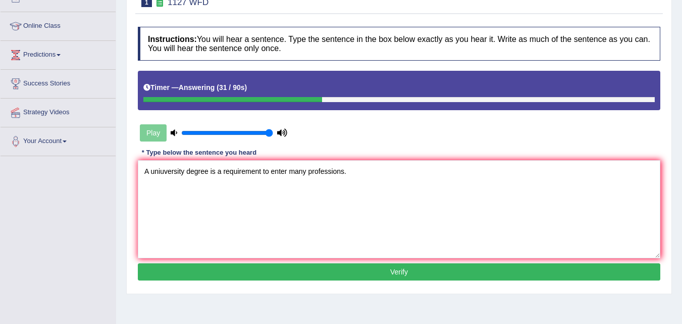
scroll to position [136, 0]
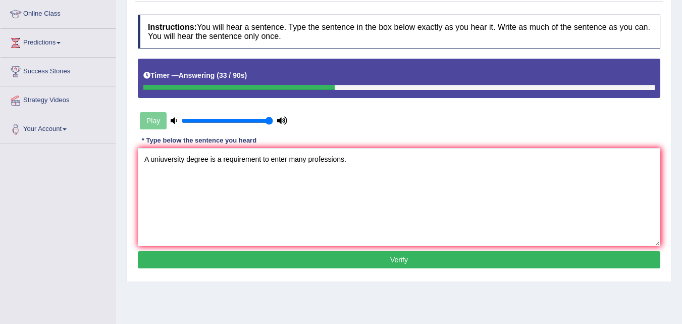
type textarea "A uniuversity degree is a requirement to enter many professions."
click at [474, 259] on button "Verify" at bounding box center [399, 259] width 523 height 17
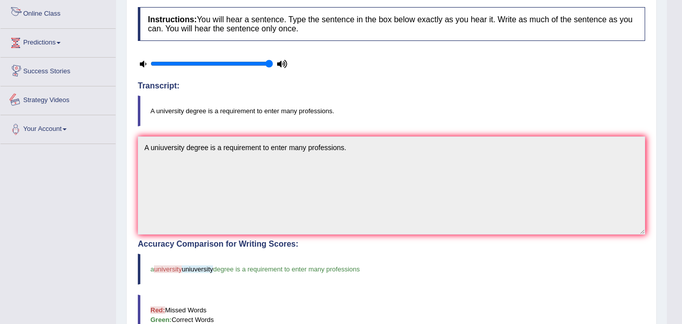
click at [54, 93] on link "Strategy Videos" at bounding box center [58, 98] width 115 height 25
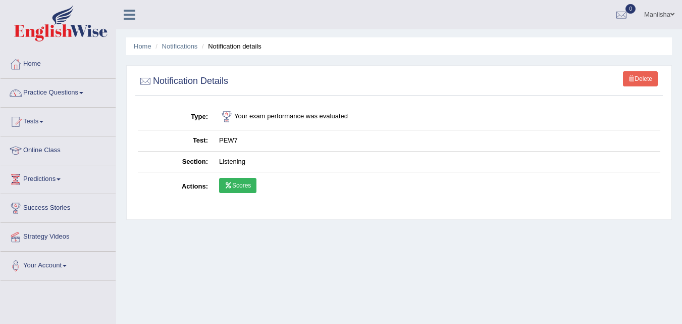
click at [235, 184] on link "Scores" at bounding box center [237, 185] width 37 height 15
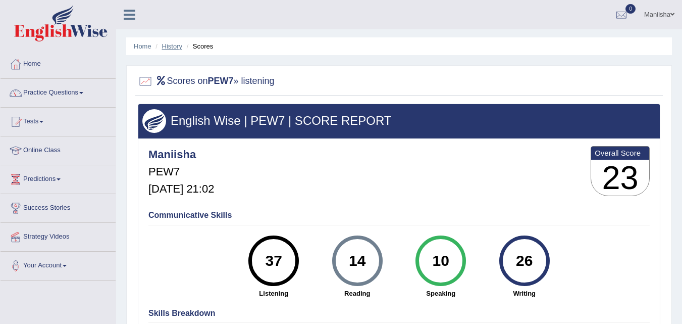
click at [178, 48] on link "History" at bounding box center [172, 46] width 20 height 8
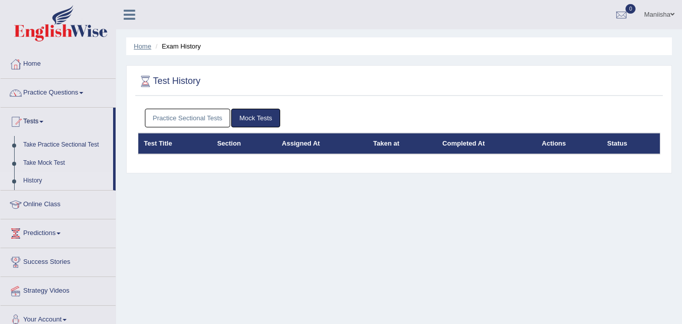
click at [145, 47] on link "Home" at bounding box center [143, 46] width 18 height 8
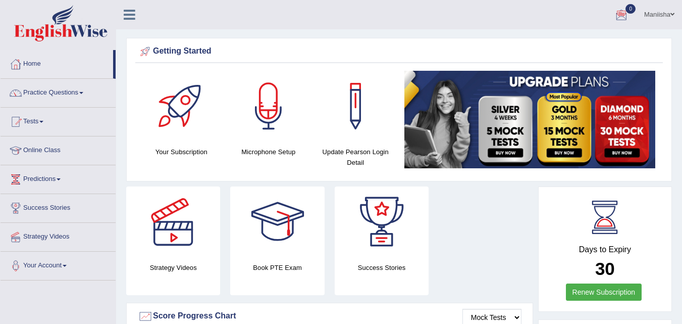
click at [624, 11] on div at bounding box center [621, 15] width 15 height 15
click at [561, 40] on strong "See All Alerts" at bounding box center [557, 42] width 45 height 8
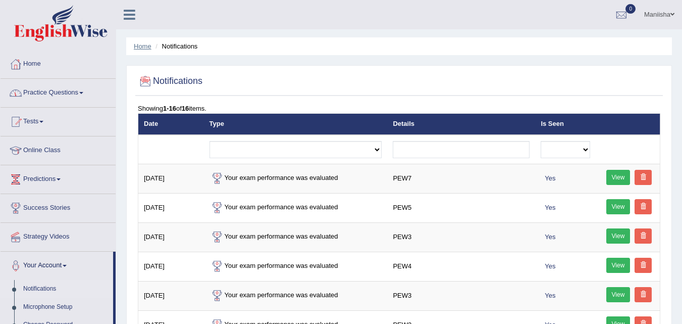
click at [143, 45] on link "Home" at bounding box center [143, 46] width 18 height 8
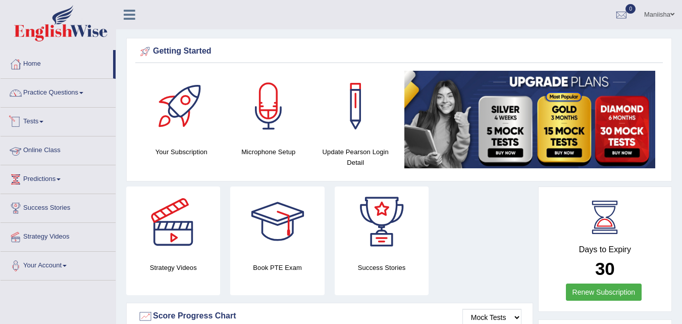
click at [42, 129] on link "Tests" at bounding box center [58, 120] width 115 height 25
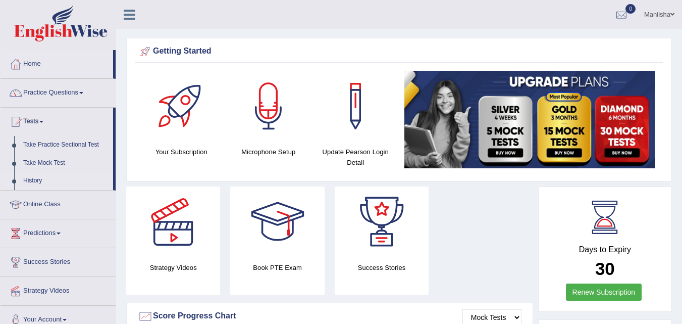
click at [33, 178] on link "History" at bounding box center [66, 181] width 94 height 18
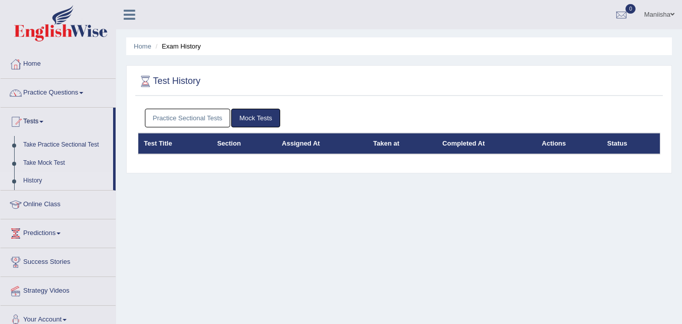
click at [209, 115] on link "Practice Sectional Tests" at bounding box center [188, 118] width 86 height 19
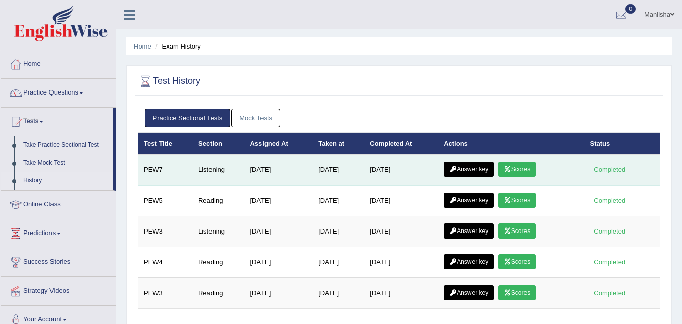
click at [473, 167] on link "Answer key" at bounding box center [469, 169] width 50 height 15
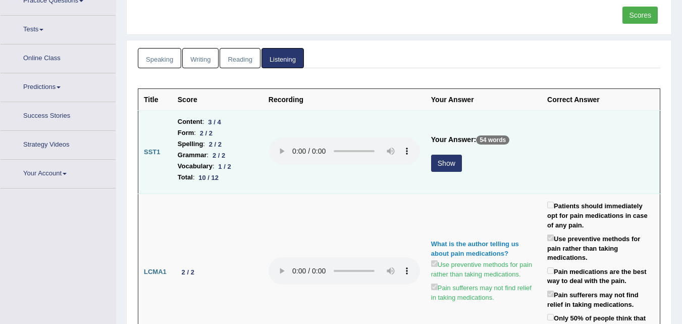
scroll to position [97, 0]
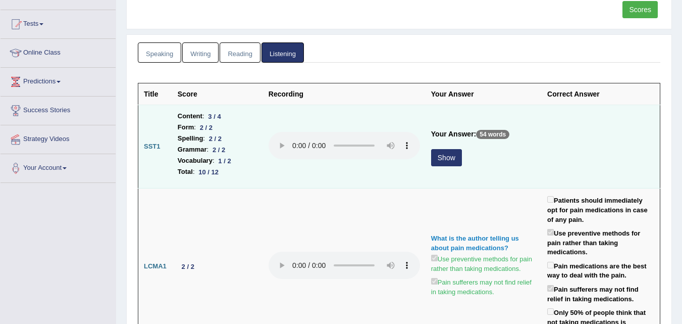
click at [453, 155] on button "Show" at bounding box center [446, 157] width 31 height 17
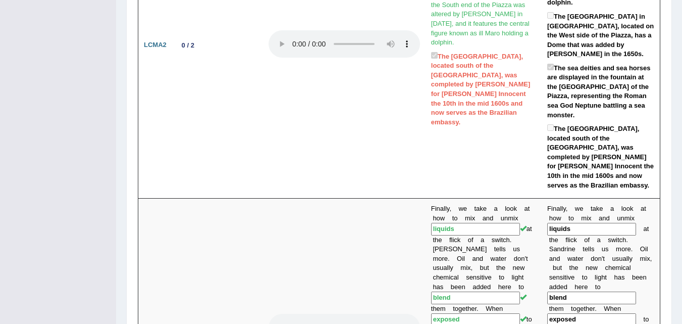
scroll to position [0, 0]
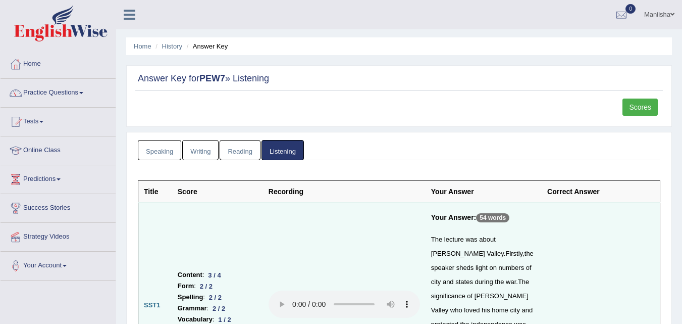
click at [243, 151] on link "Reading" at bounding box center [240, 150] width 40 height 21
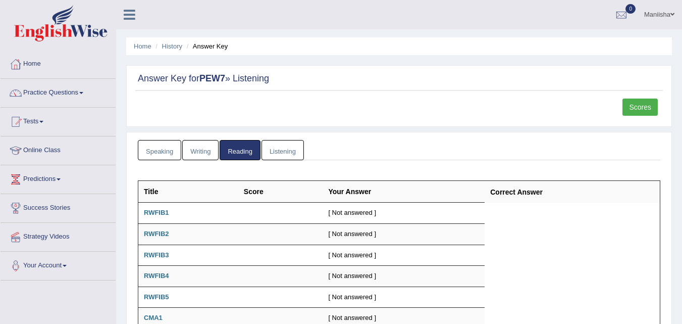
click at [285, 144] on link "Listening" at bounding box center [283, 150] width 42 height 21
